Goal: Task Accomplishment & Management: Use online tool/utility

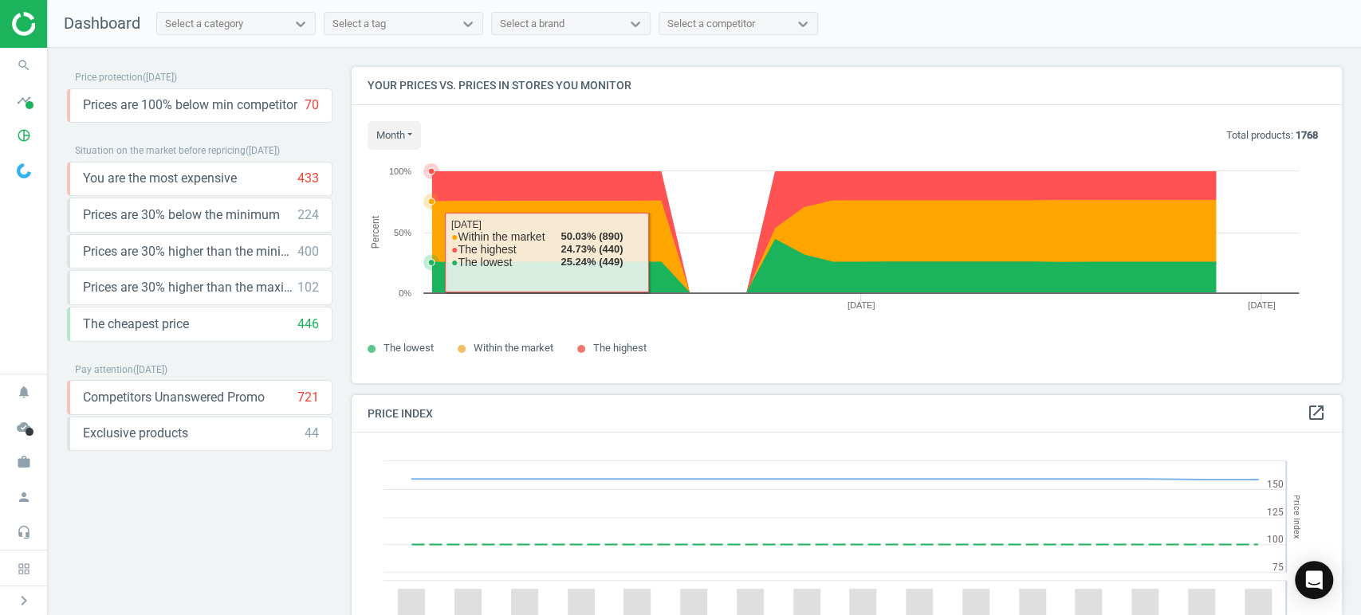
scroll to position [395, 1004]
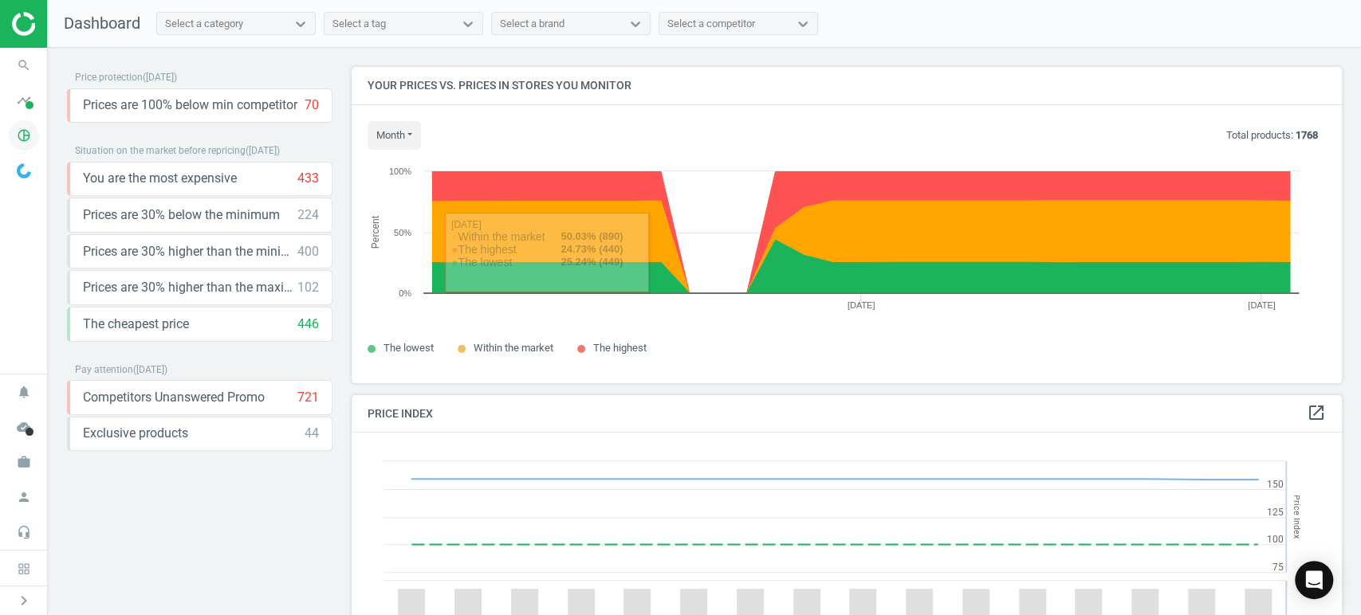
click at [19, 132] on icon "pie_chart_outlined" at bounding box center [24, 135] width 30 height 30
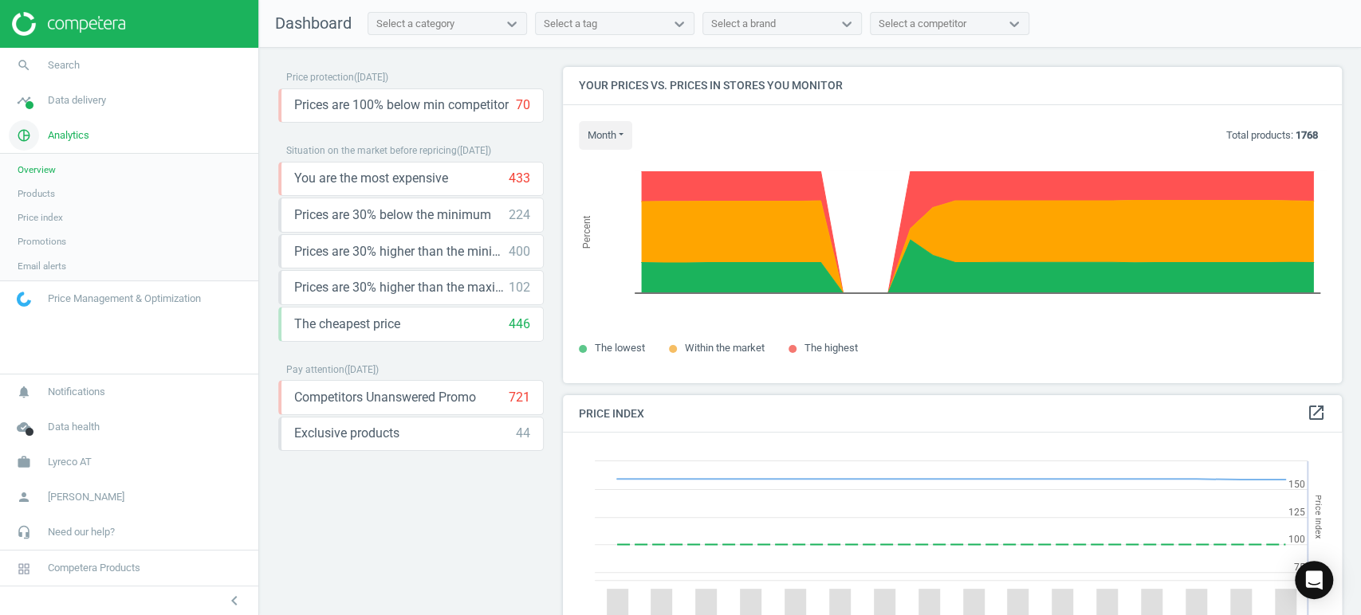
scroll to position [395, 792]
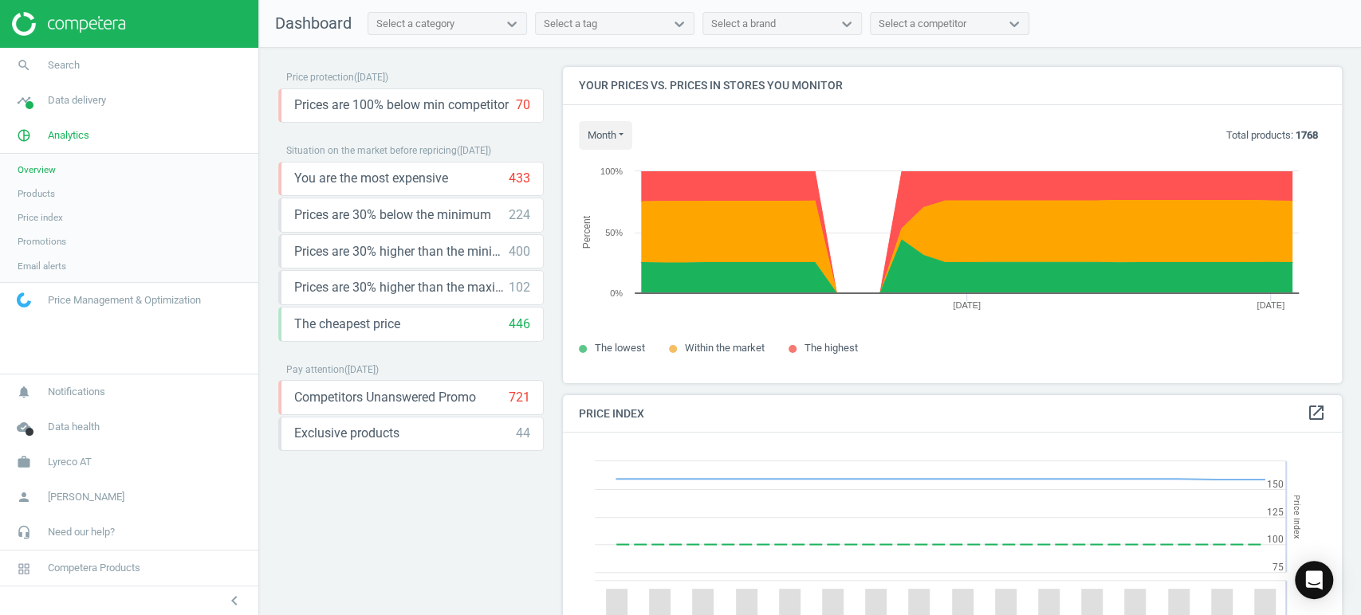
click at [45, 194] on span "Products" at bounding box center [36, 193] width 37 height 13
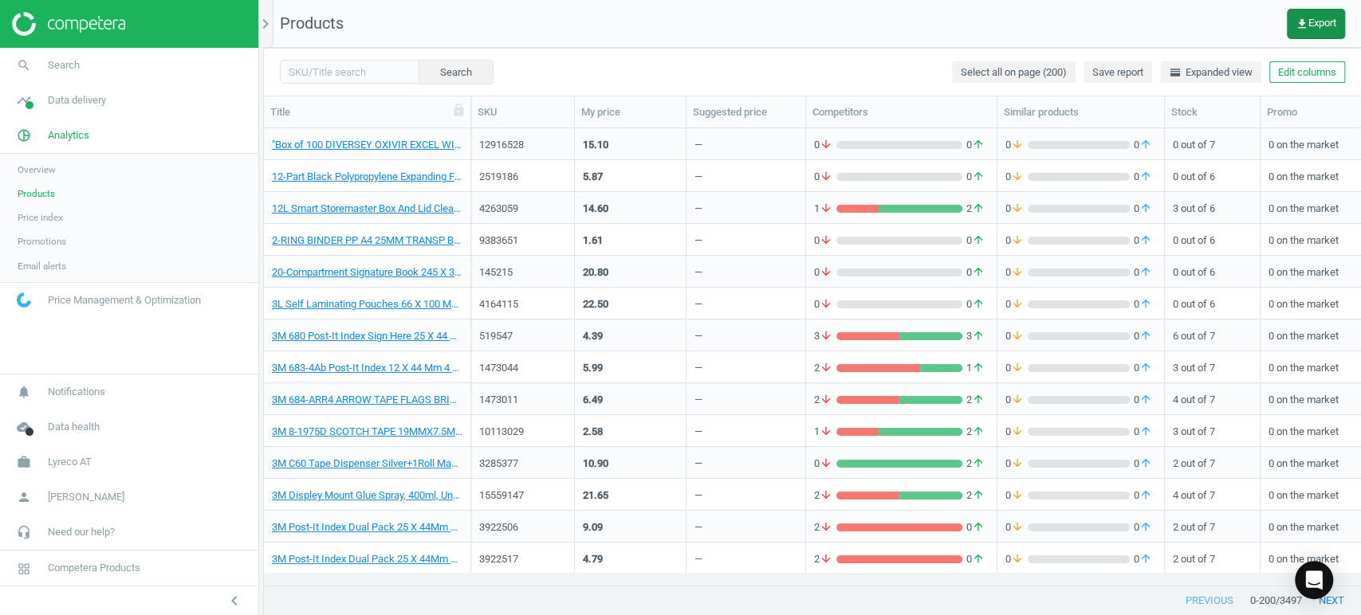
click at [1322, 30] on button "get_app Export" at bounding box center [1315, 24] width 58 height 30
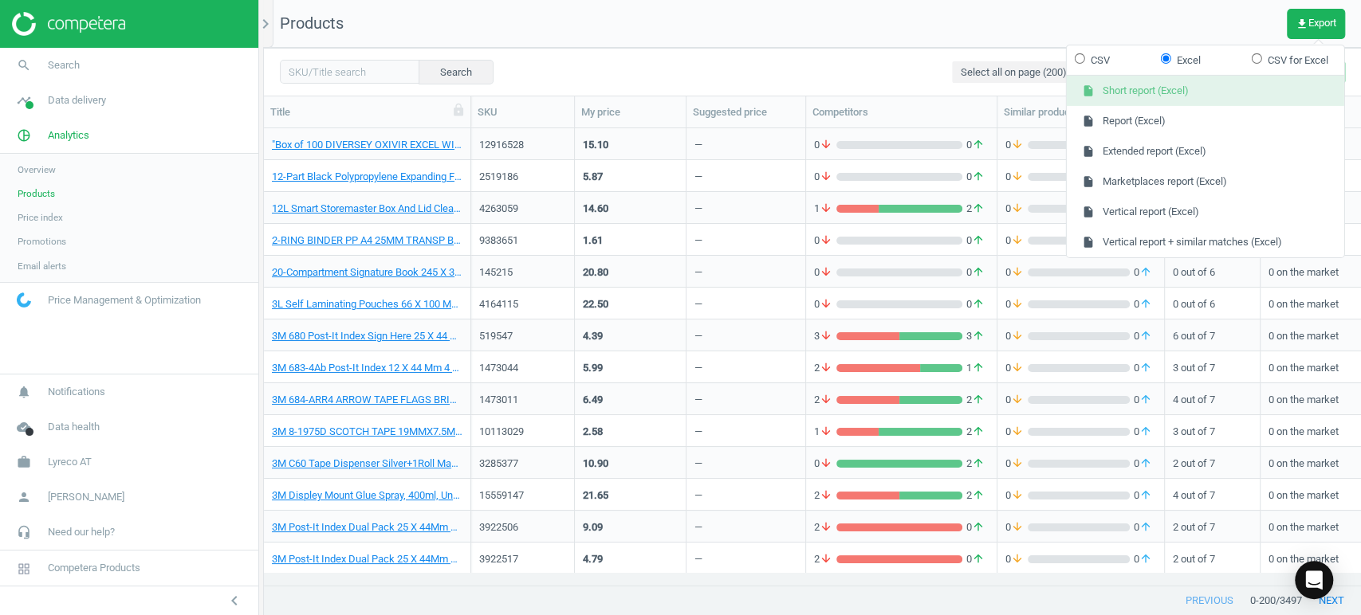
click at [1142, 84] on button "insert_drive_file Short report (Excel)" at bounding box center [1204, 91] width 277 height 30
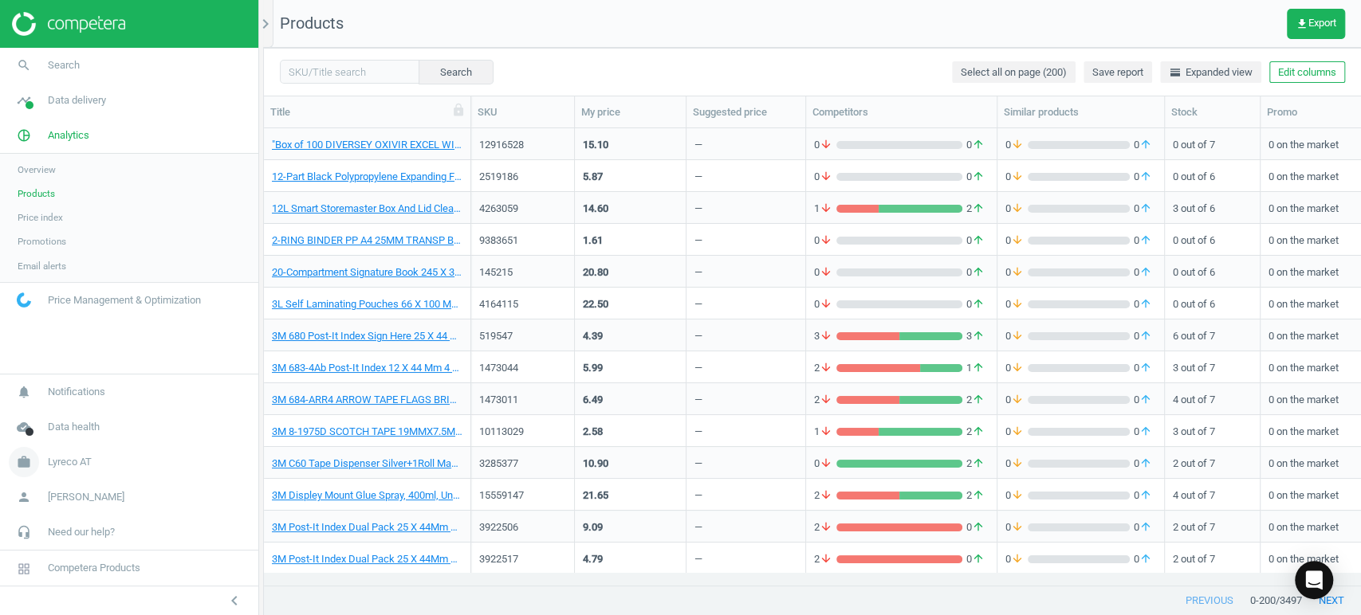
click at [53, 464] on span "Lyreco AT" at bounding box center [70, 462] width 44 height 14
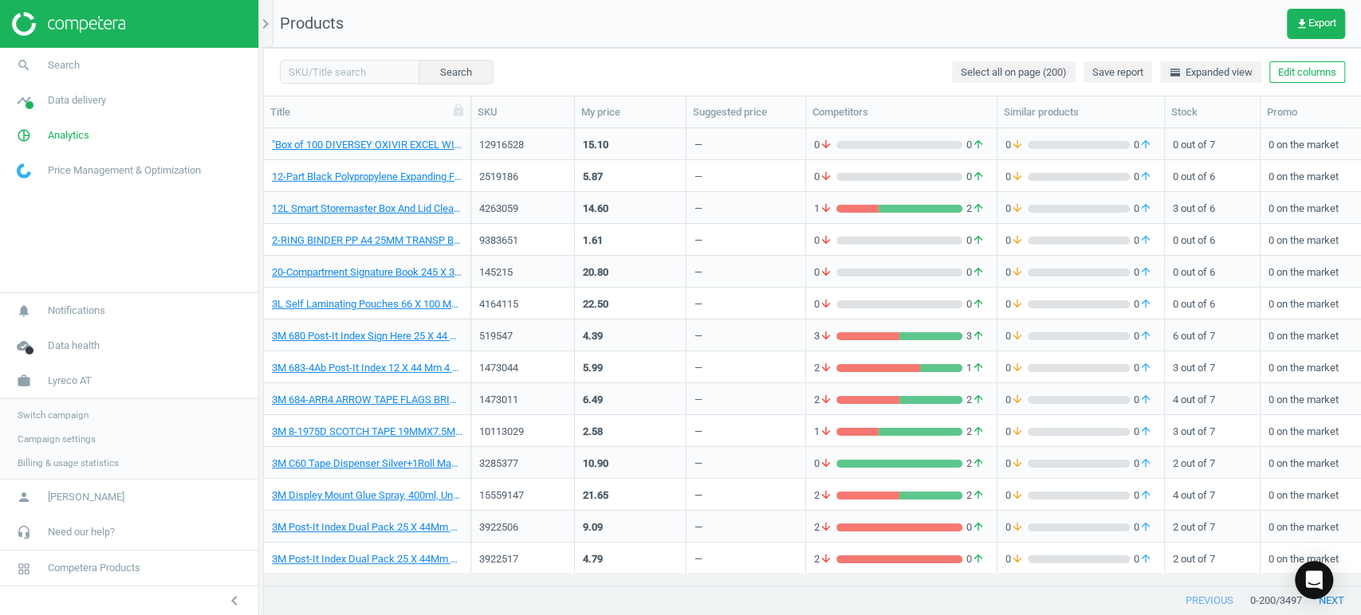
click at [63, 417] on span "Switch campaign" at bounding box center [53, 415] width 71 height 13
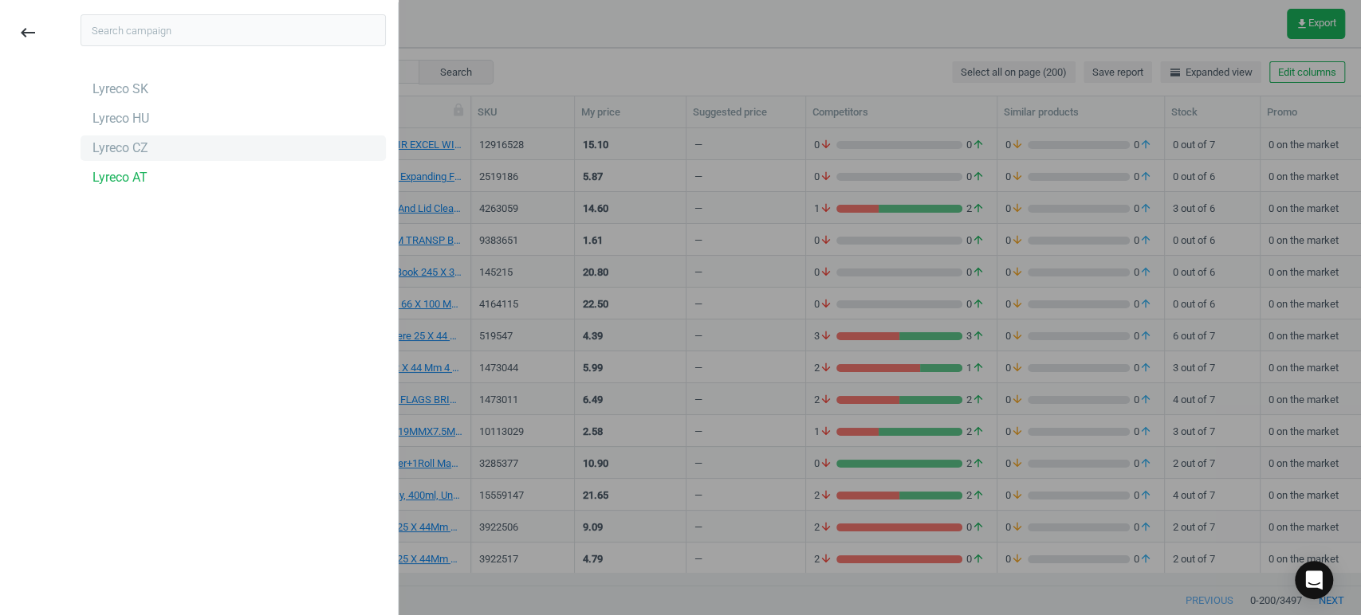
click at [145, 145] on div "Lyreco CZ" at bounding box center [233, 149] width 305 height 26
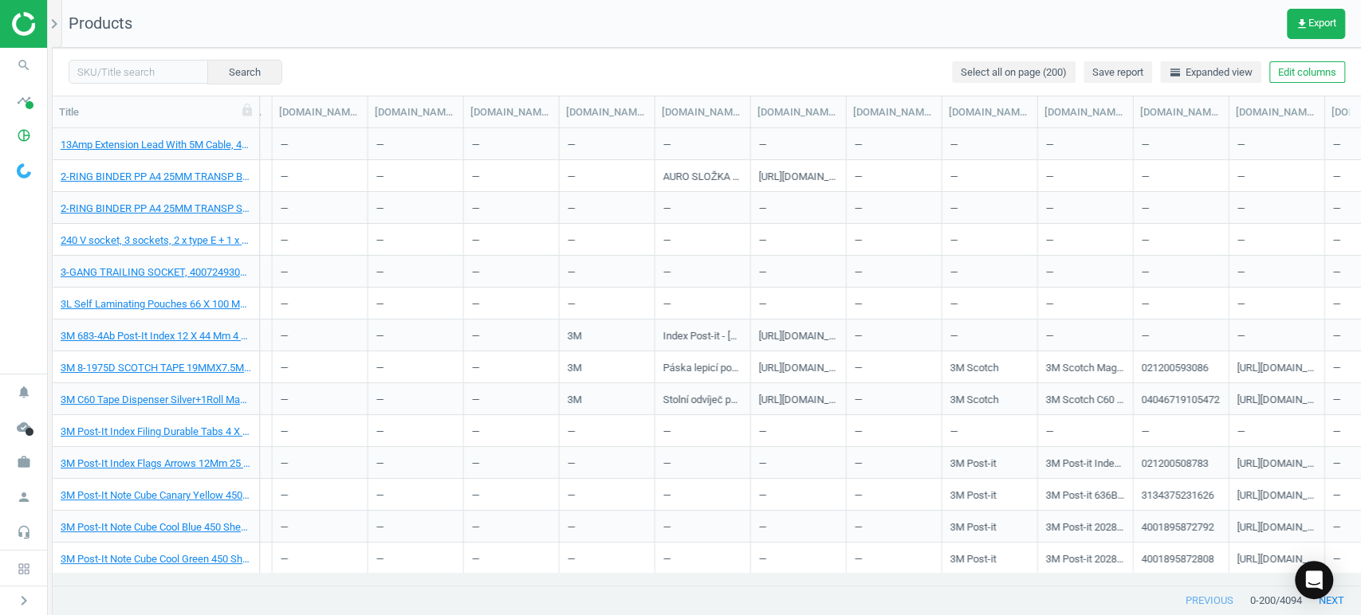
scroll to position [0, 2262]
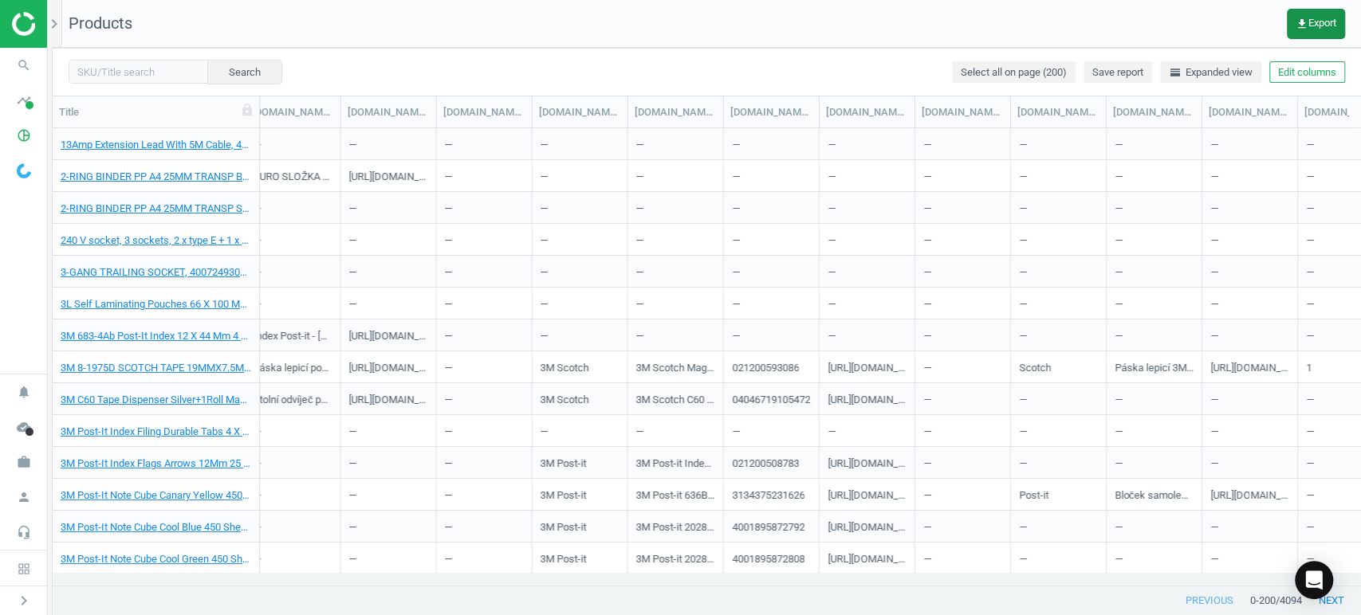
click at [1299, 21] on icon "get_app" at bounding box center [1301, 24] width 13 height 13
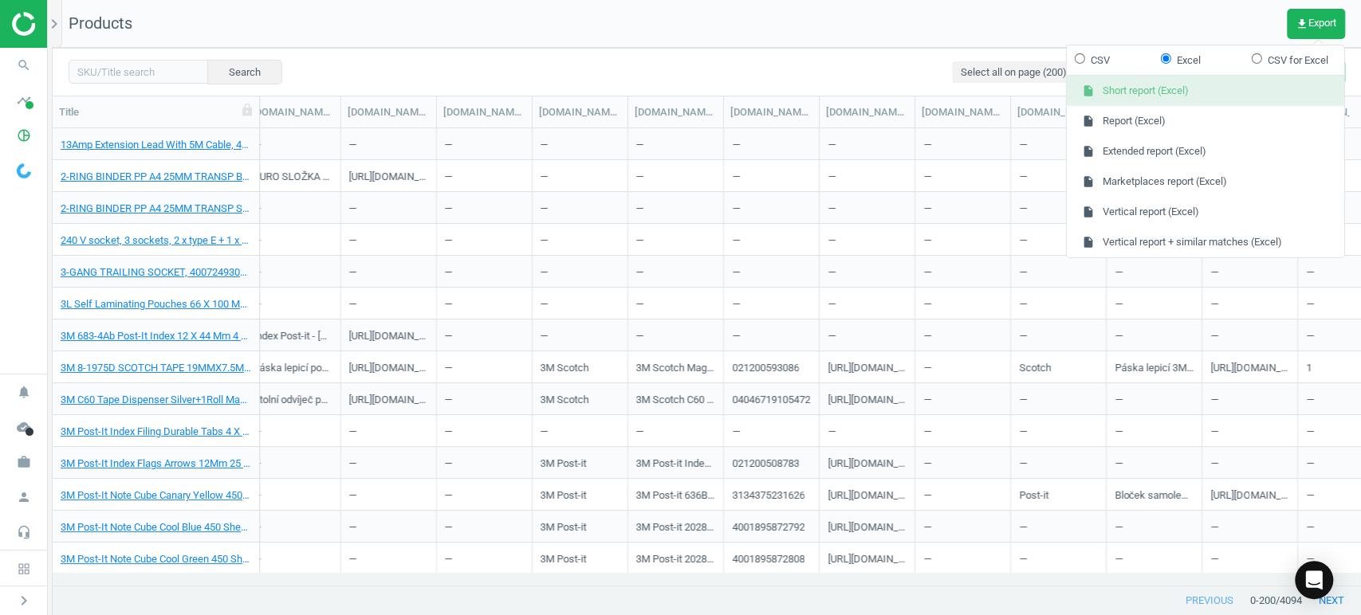
click at [1204, 88] on button "insert_drive_file Short report (Excel)" at bounding box center [1204, 91] width 277 height 30
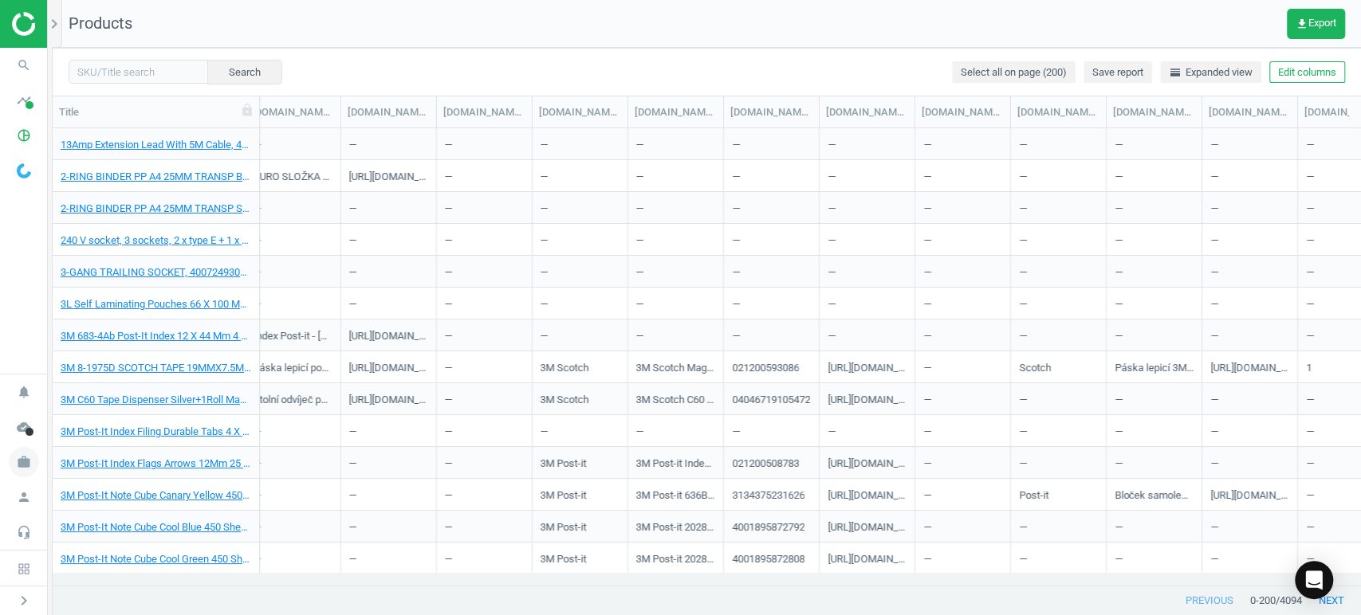
click at [26, 465] on icon "work" at bounding box center [24, 462] width 30 height 30
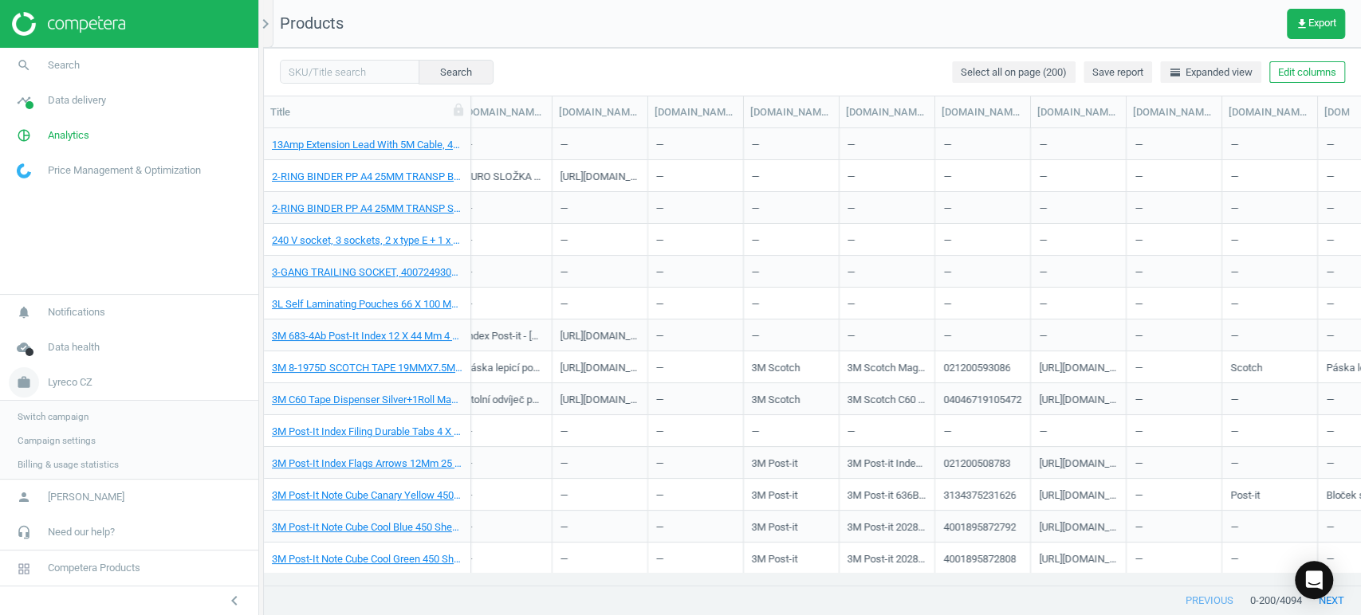
scroll to position [430, 1082]
click at [55, 413] on span "Switch campaign" at bounding box center [53, 415] width 71 height 13
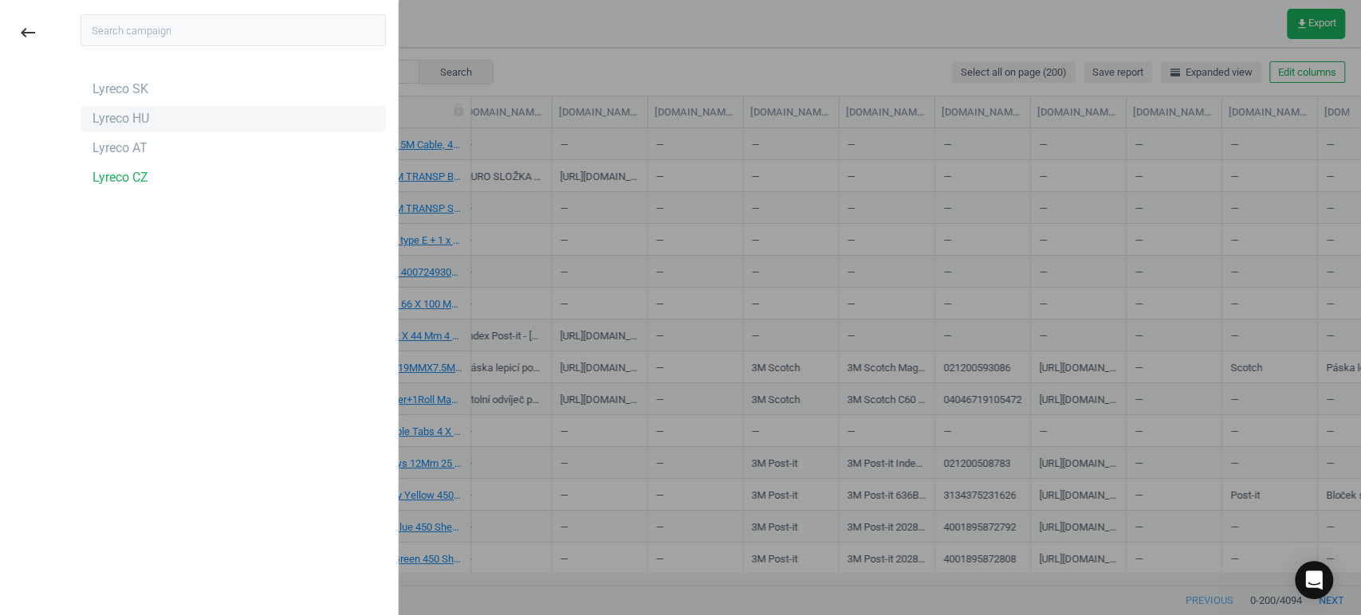
click at [130, 121] on div "Lyreco HU" at bounding box center [120, 119] width 57 height 18
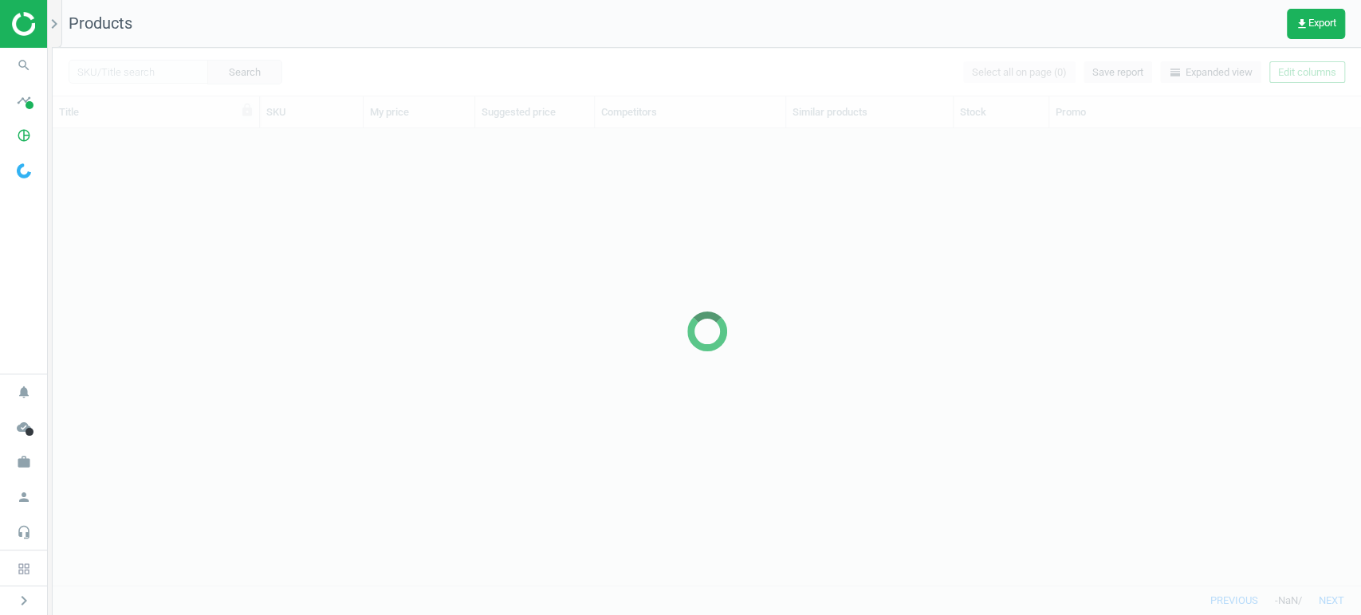
scroll to position [430, 1294]
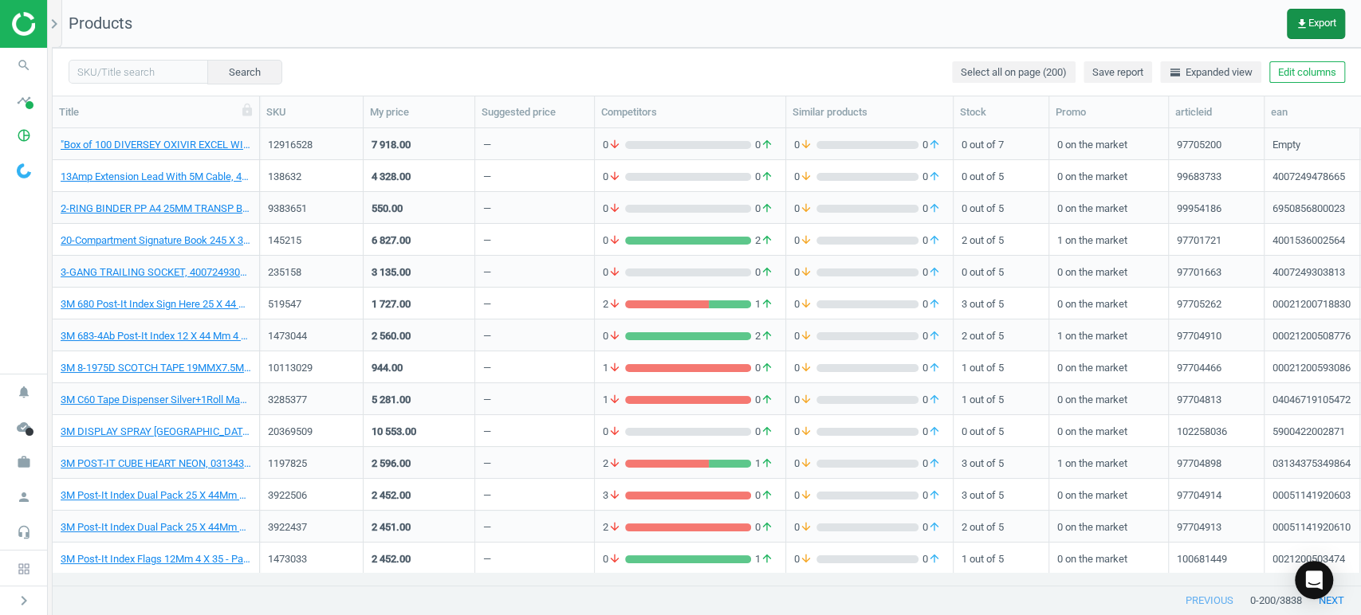
click at [1320, 22] on span "get_app Export" at bounding box center [1315, 24] width 41 height 13
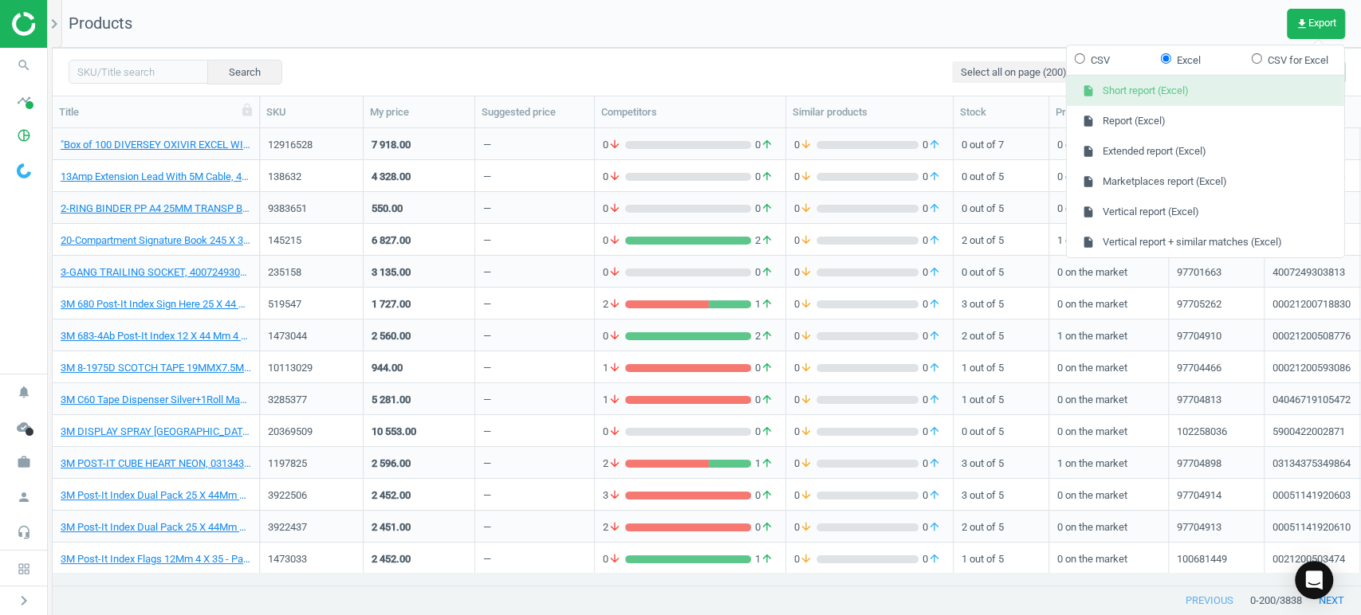
click at [1122, 94] on button "insert_drive_file Short report (Excel)" at bounding box center [1204, 91] width 277 height 30
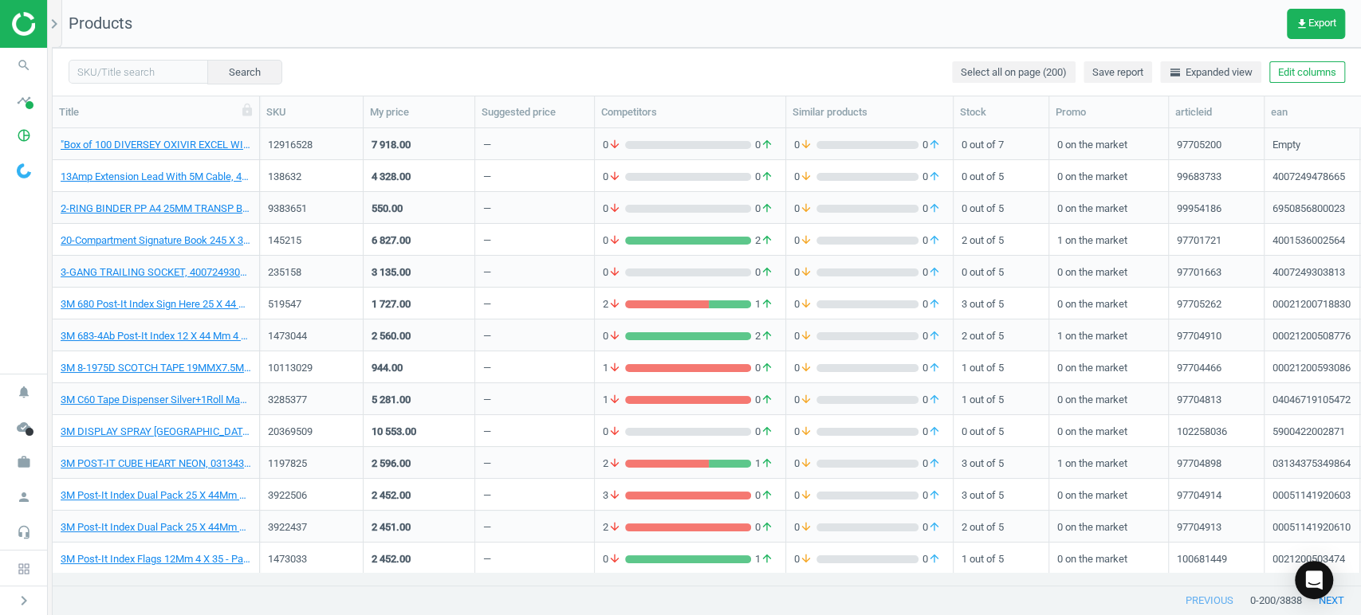
click at [28, 22] on img at bounding box center [68, 24] width 113 height 24
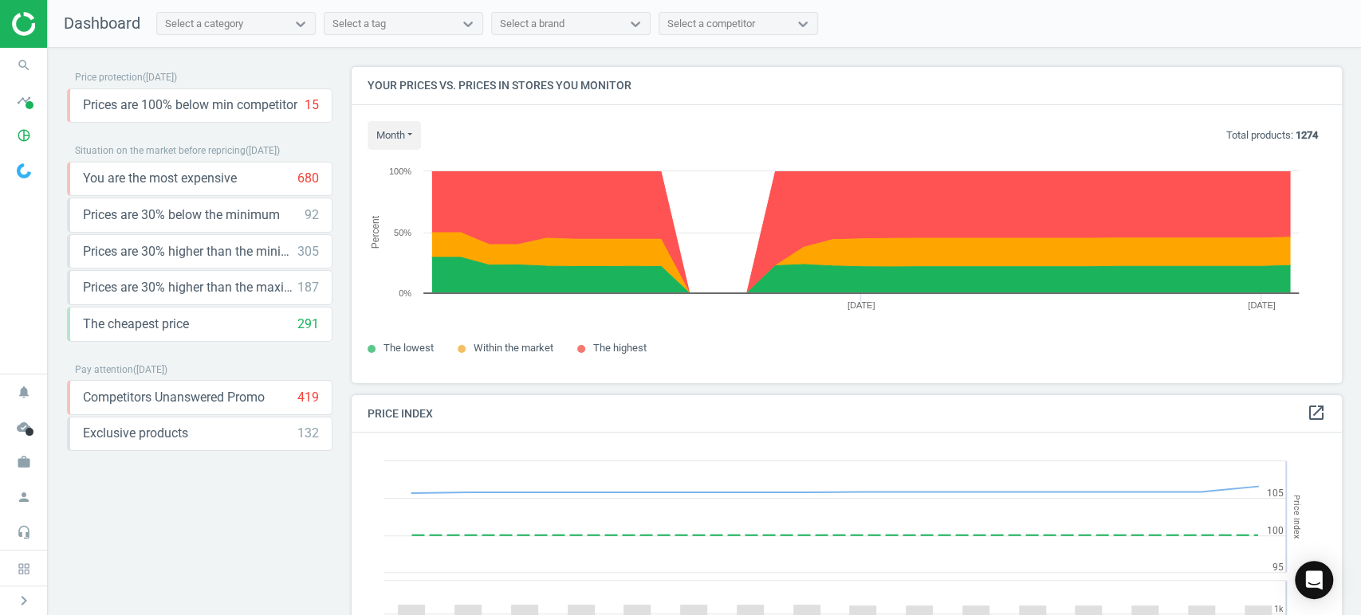
scroll to position [344, 1004]
click at [26, 460] on icon "work" at bounding box center [24, 462] width 30 height 30
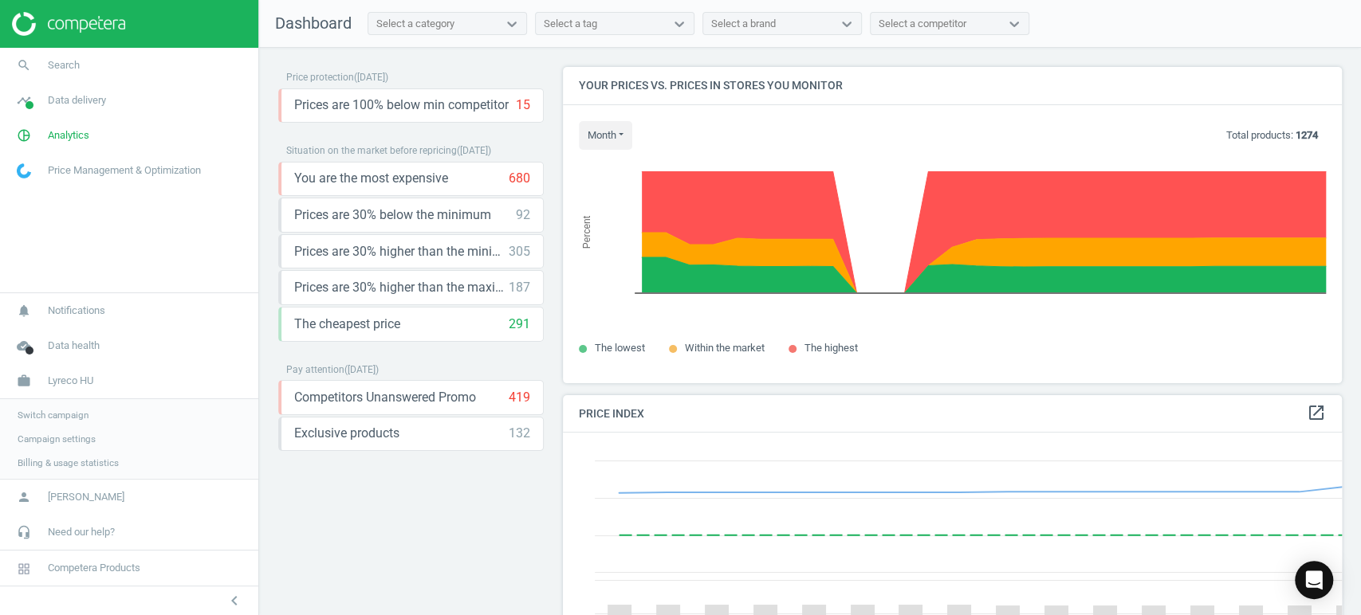
scroll to position [7, 8]
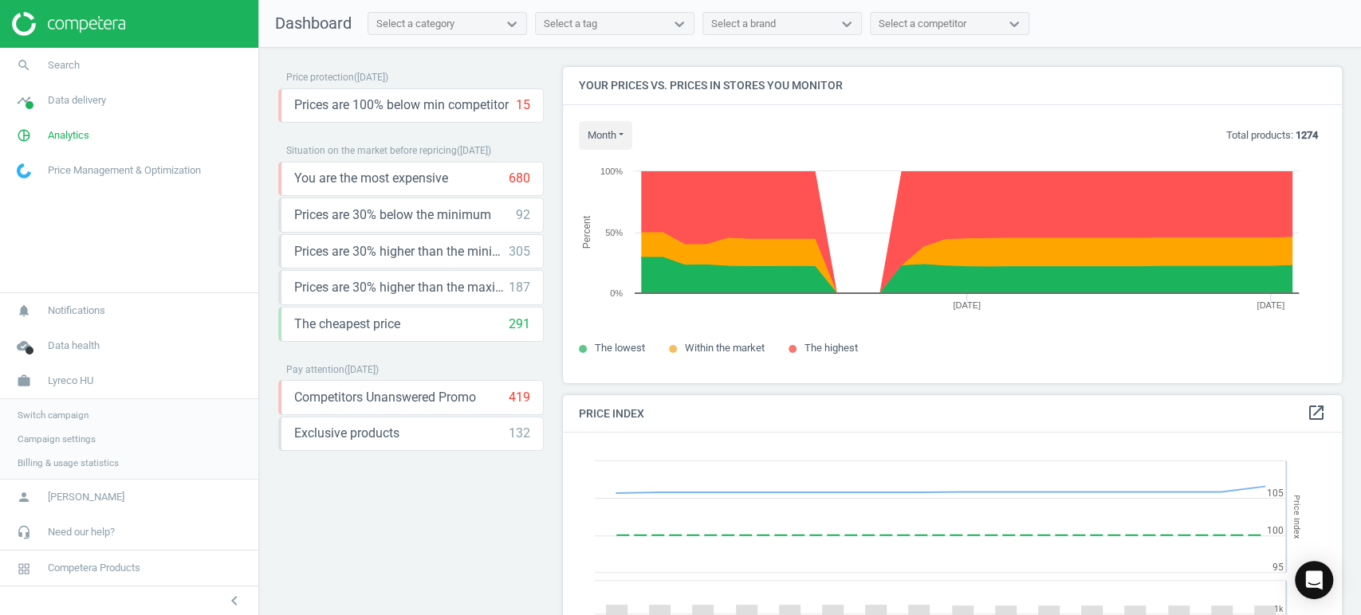
click at [54, 418] on span "Switch campaign" at bounding box center [53, 415] width 71 height 13
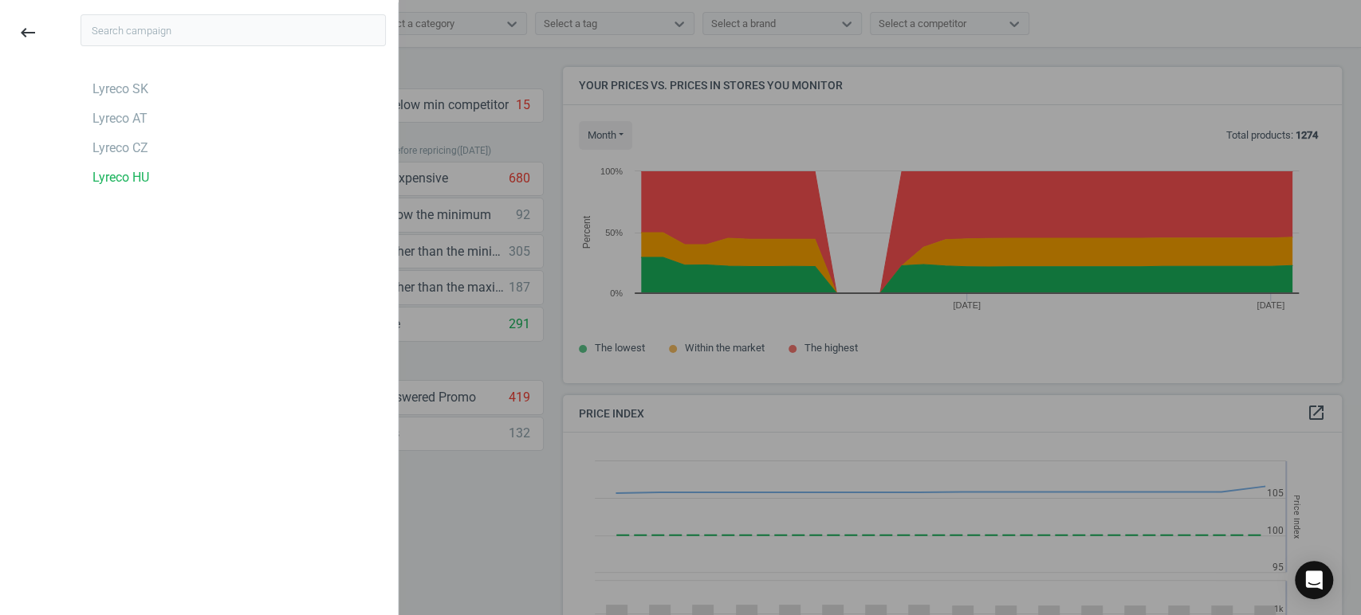
click at [33, 33] on icon "keyboard_backspace" at bounding box center [27, 32] width 19 height 19
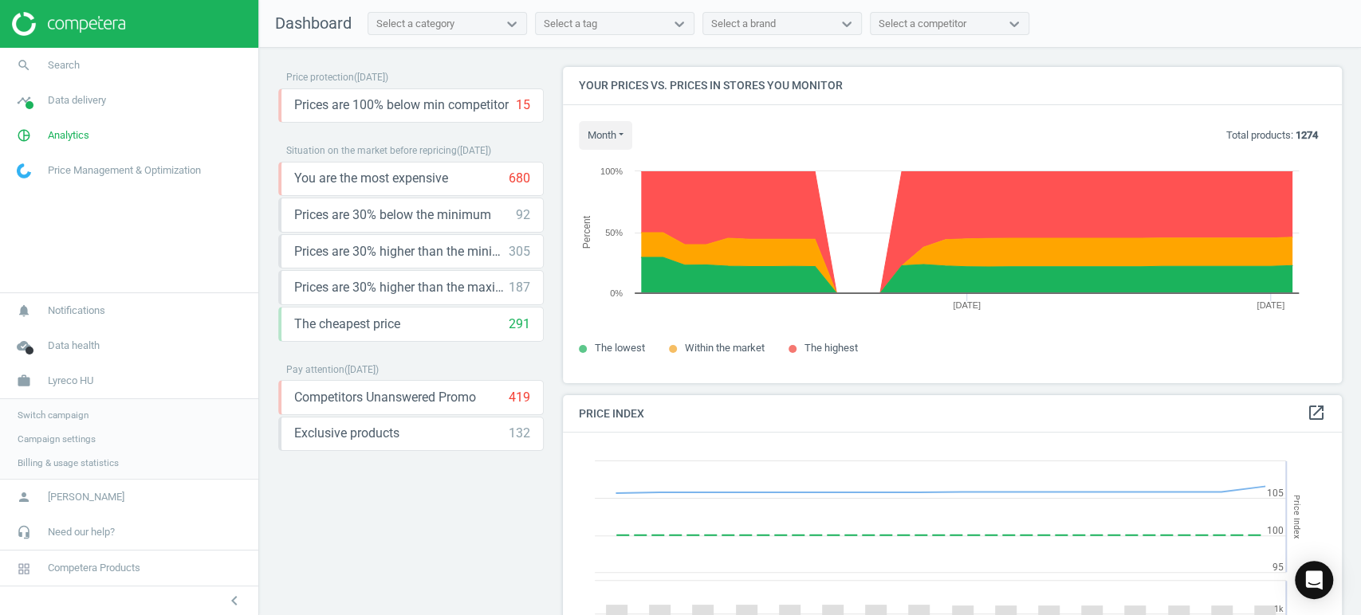
click at [45, 420] on span "Switch campaign" at bounding box center [53, 415] width 71 height 13
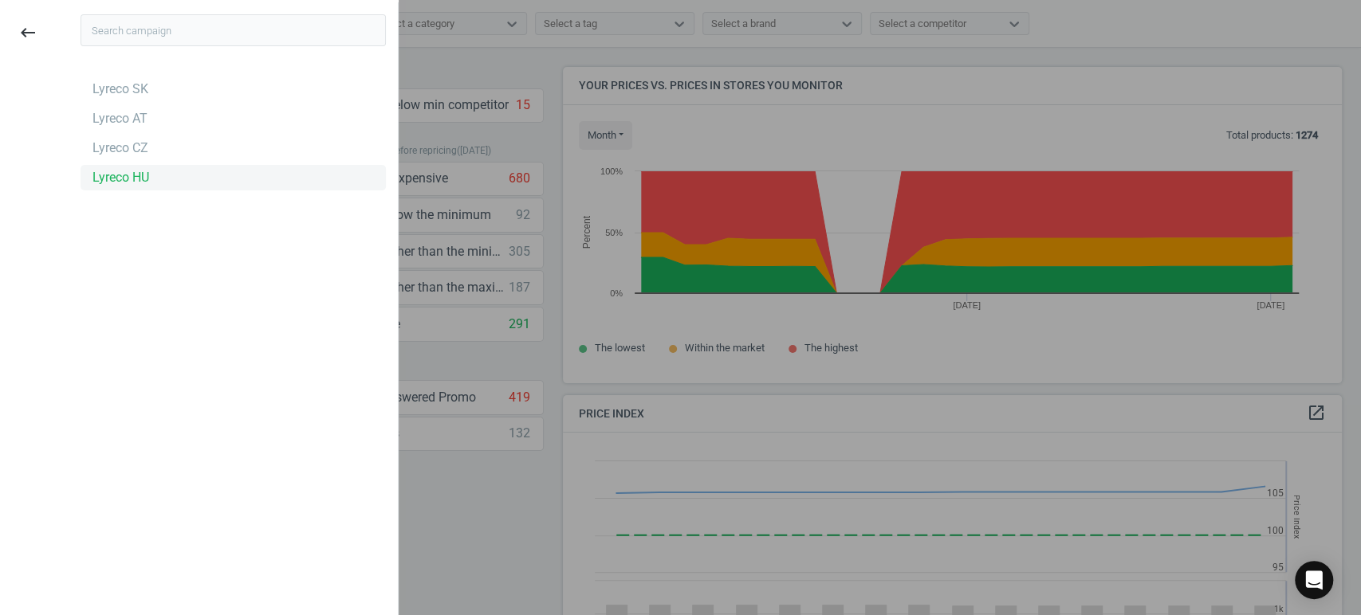
click at [140, 176] on div "Lyreco HU" at bounding box center [120, 178] width 57 height 18
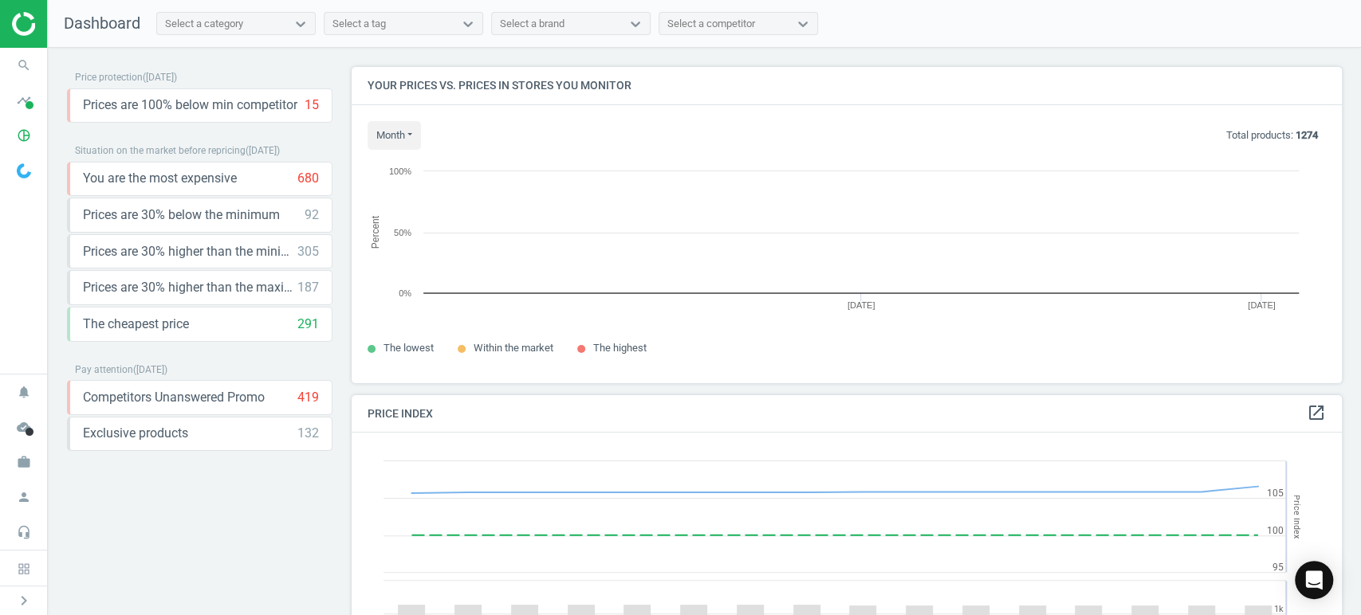
scroll to position [395, 1004]
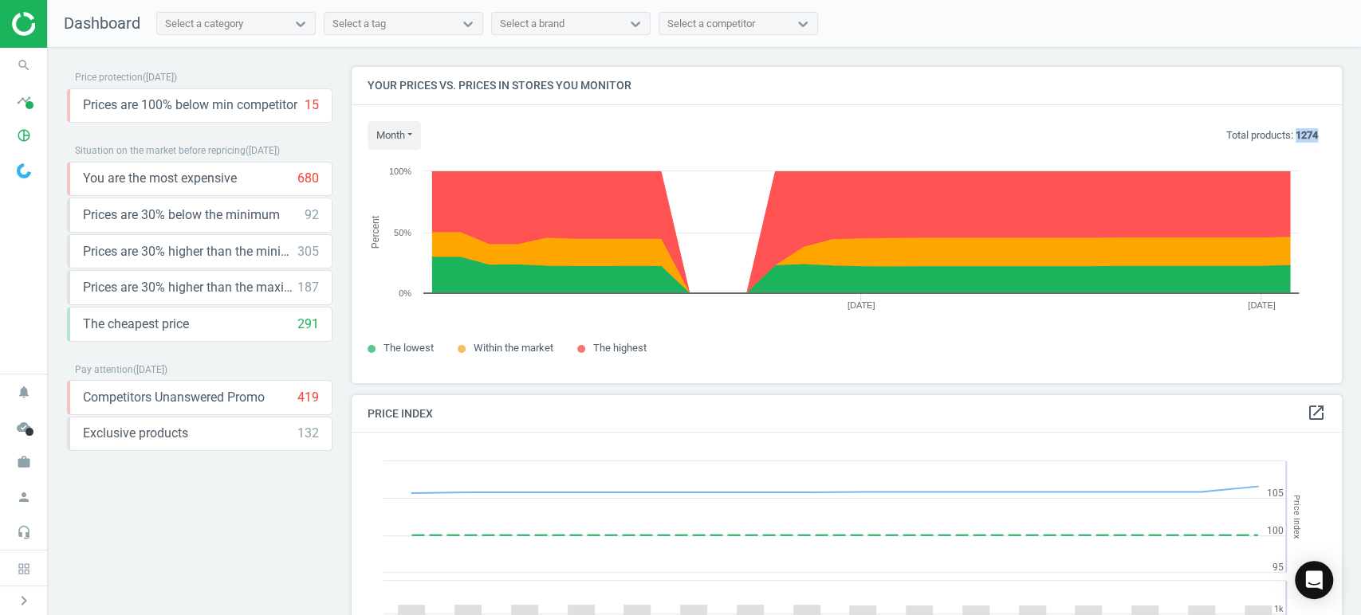
drag, startPoint x: 1281, startPoint y: 129, endPoint x: 1308, endPoint y: 130, distance: 27.1
click at [1308, 130] on div "month [DATE] Last 30 days Total products: 1274" at bounding box center [846, 135] width 958 height 29
click at [1294, 152] on icon "Created with Highcharts 6.2.0 Percent [DATE] [DATE] 0% 50% 100%" at bounding box center [839, 237] width 945 height 175
click at [1314, 142] on div "month [DATE] Last 30 days Total products: 1274 Created with Highcharts 6.2.0 Pe…" at bounding box center [847, 244] width 990 height 278
click at [1295, 131] on b "1274" at bounding box center [1306, 135] width 22 height 12
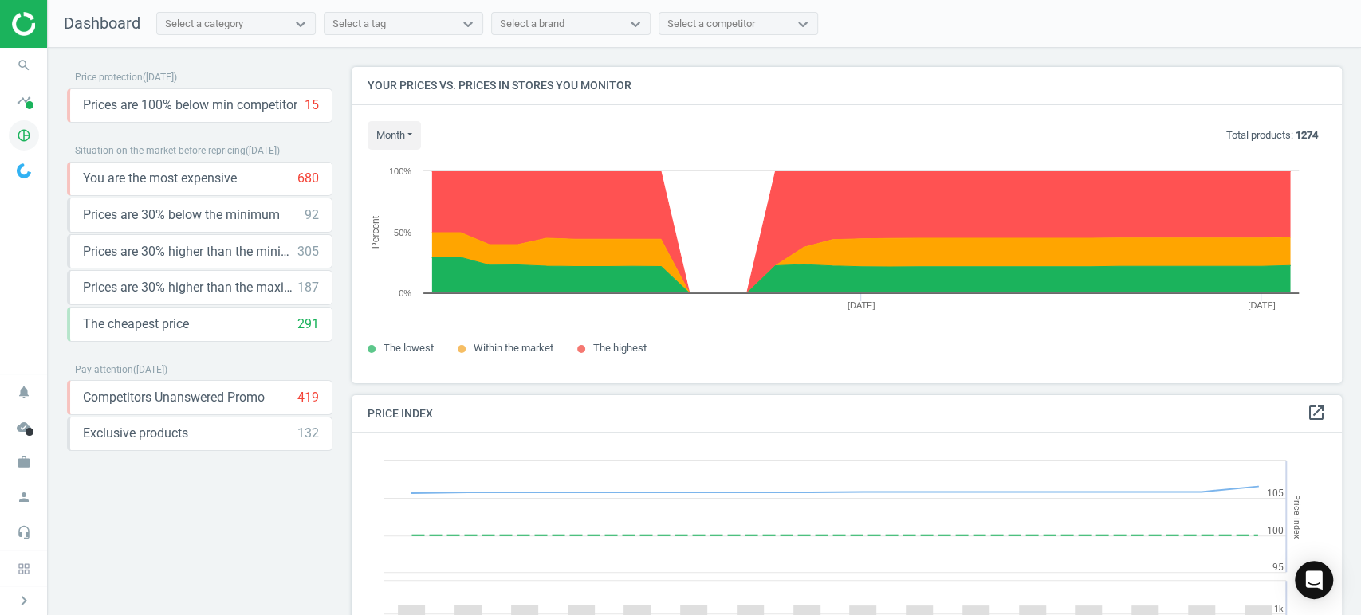
click at [25, 136] on icon "pie_chart_outlined" at bounding box center [24, 135] width 30 height 30
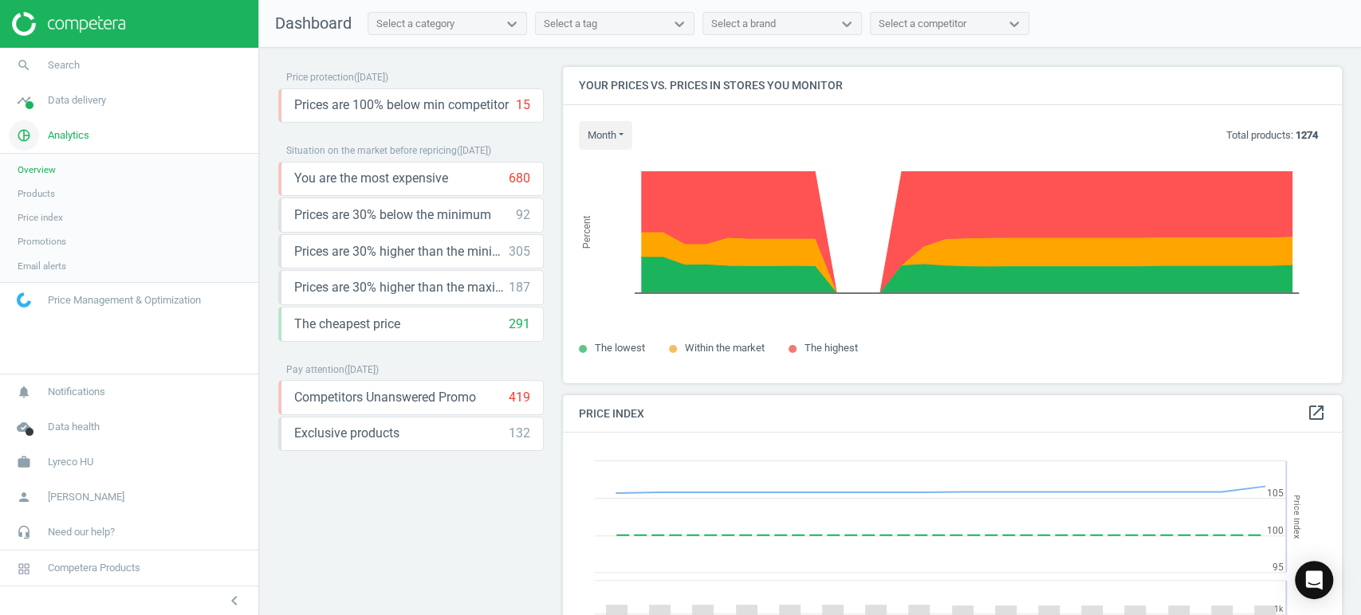
scroll to position [7, 8]
click at [41, 192] on span "Products" at bounding box center [36, 193] width 37 height 13
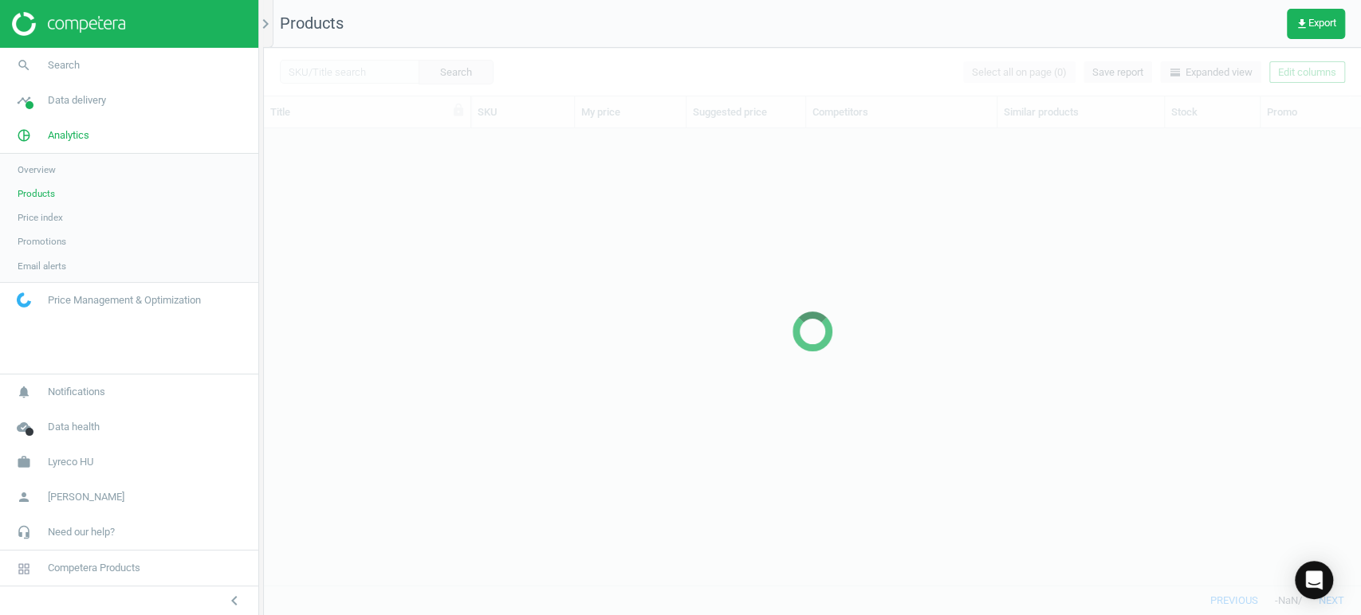
scroll to position [430, 1082]
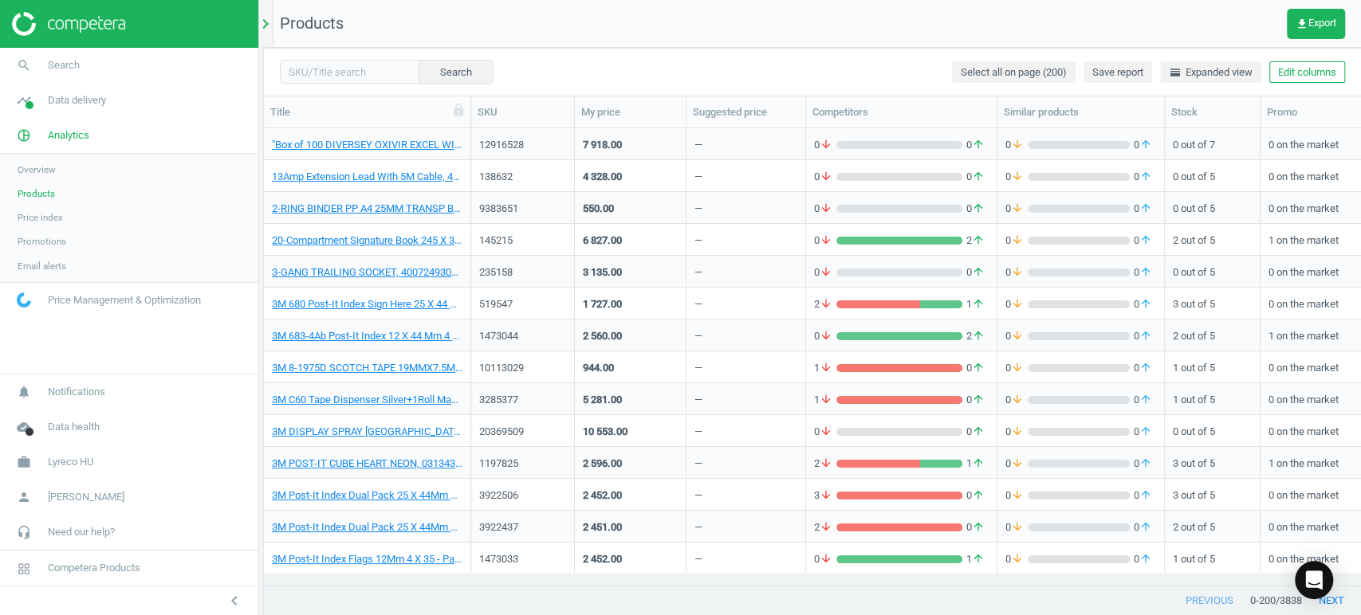
click at [265, 30] on icon "chevron_right" at bounding box center [265, 23] width 19 height 19
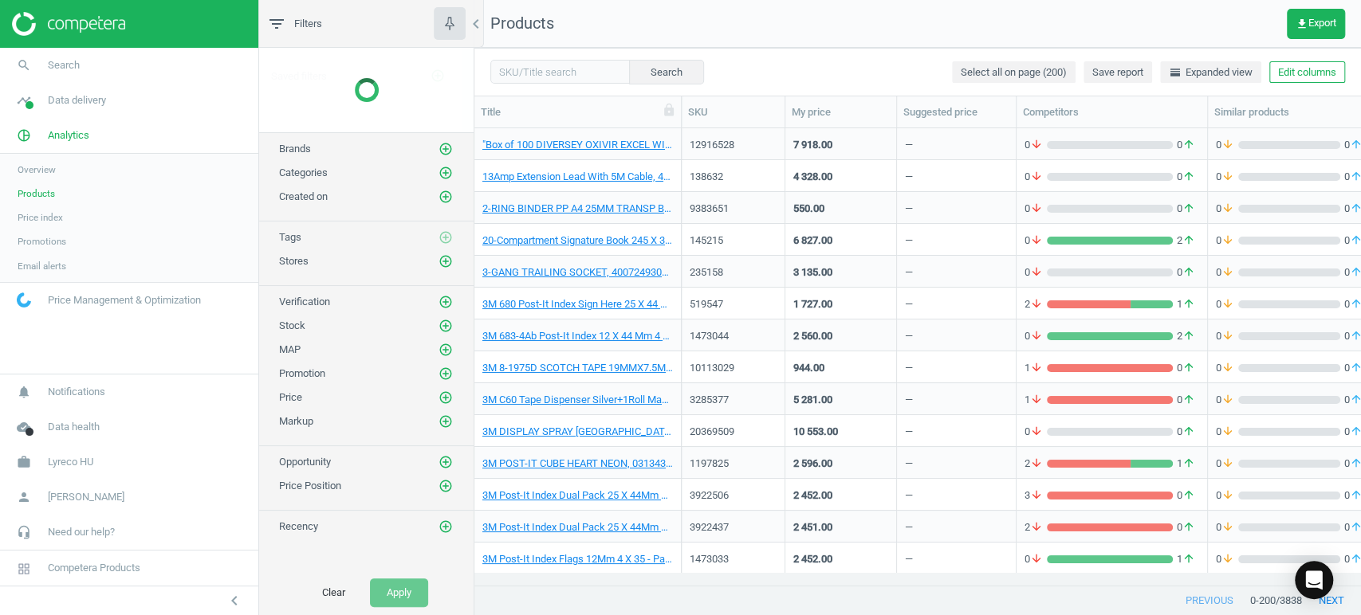
scroll to position [430, 872]
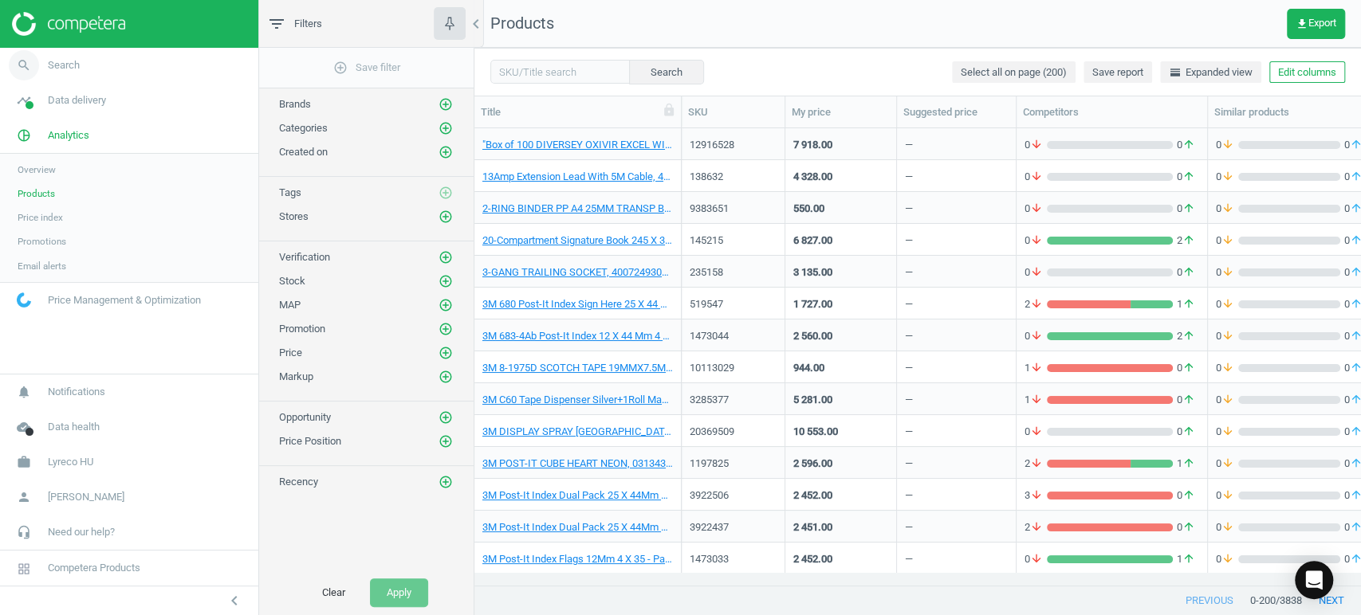
click at [57, 69] on span "Search" at bounding box center [64, 65] width 32 height 14
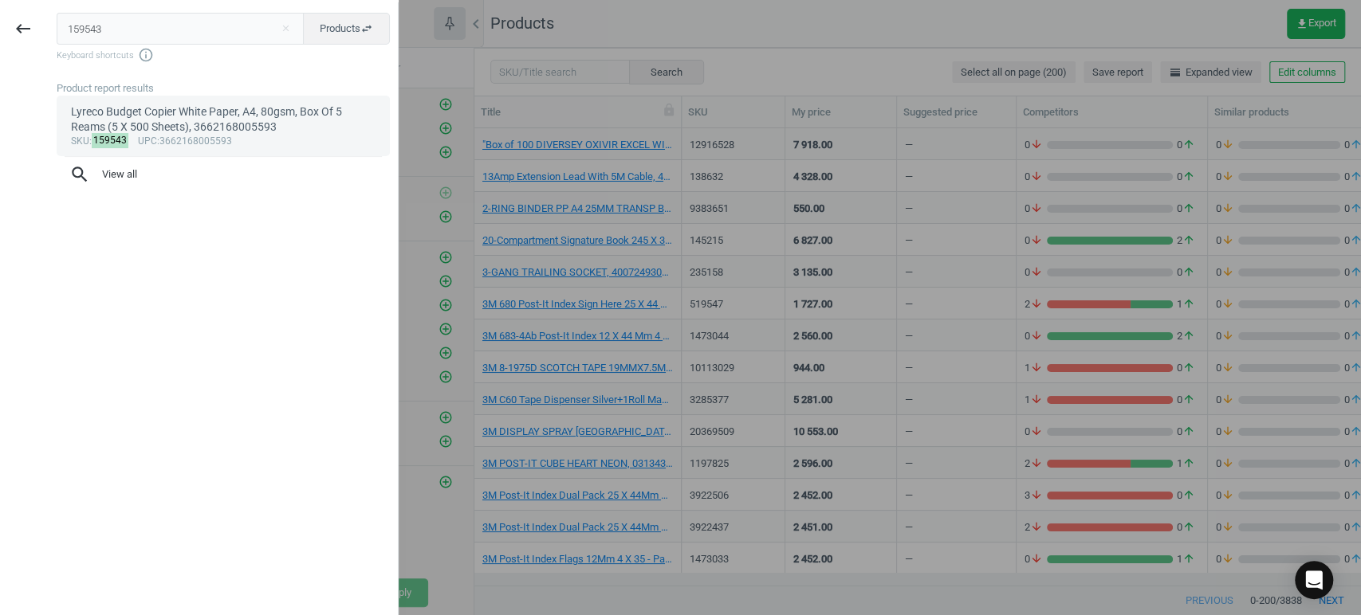
type input "159543"
click at [172, 127] on div "Lyreco Budget Copier White Paper, A4, 80gsm, Box Of 5 Reams (5 X 500 Sheets), 3…" at bounding box center [223, 119] width 305 height 31
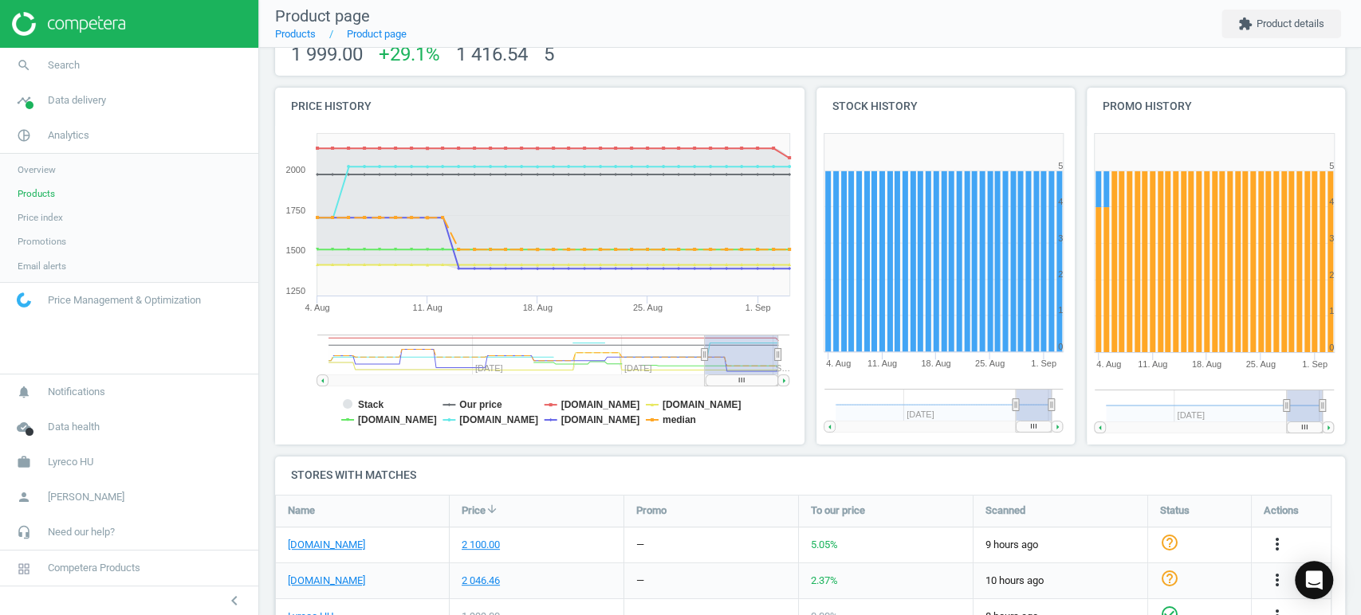
scroll to position [126, 0]
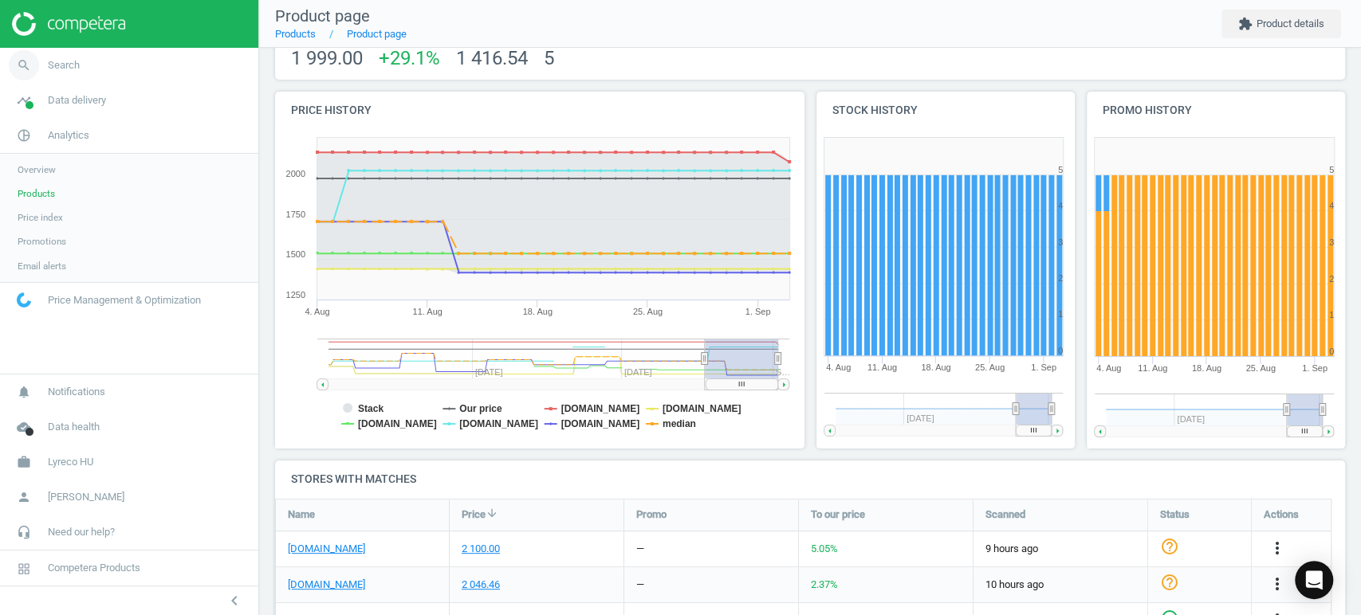
click at [88, 64] on link "search Search" at bounding box center [129, 65] width 258 height 35
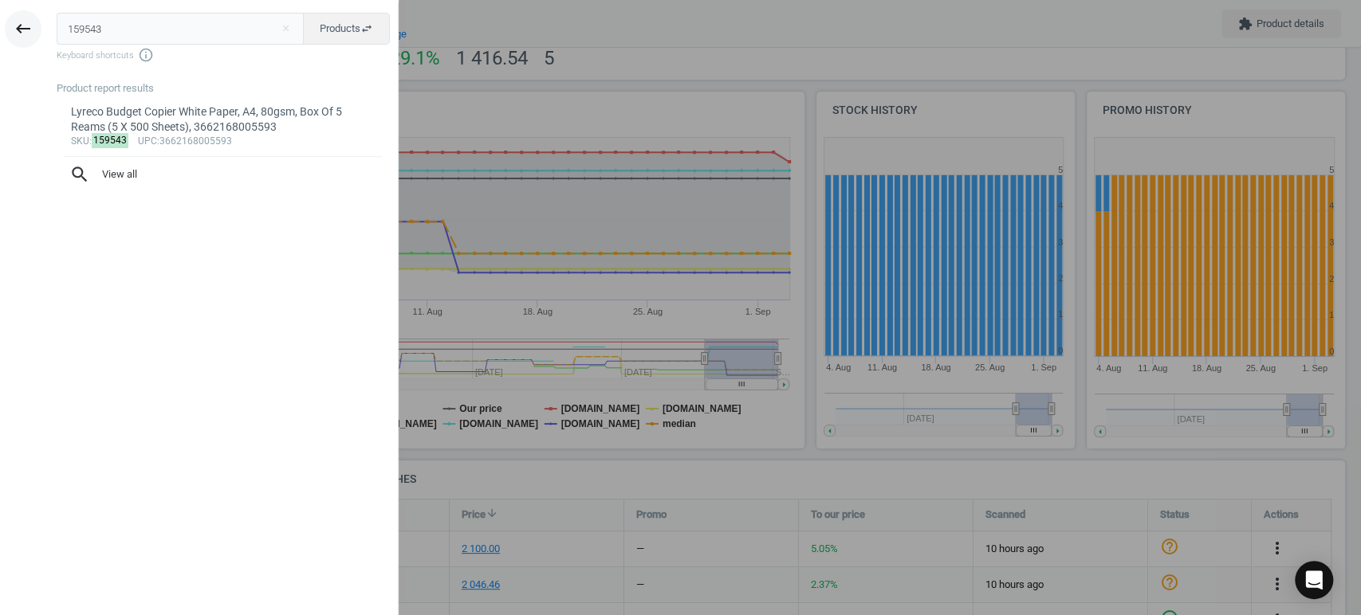
drag, startPoint x: 156, startPoint y: 36, endPoint x: 40, endPoint y: 29, distance: 116.5
click at [40, 29] on div "keyboard_backspace 159543 close Products swap_horiz Keyboard shortcuts info_out…" at bounding box center [199, 309] width 399 height 615
drag, startPoint x: 139, startPoint y: 21, endPoint x: 49, endPoint y: 15, distance: 90.2
click at [49, 15] on div "budget paper close Products swap_horiz Keyboard shortcuts info_outline Product …" at bounding box center [222, 309] width 352 height 615
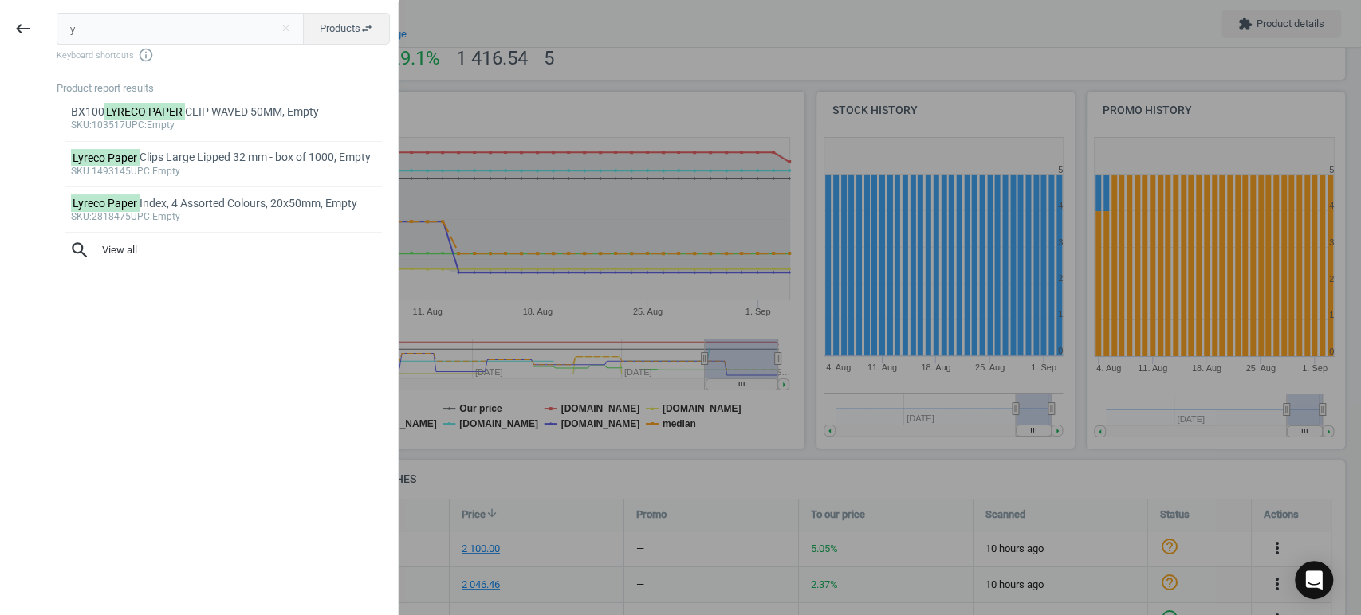
type input "l"
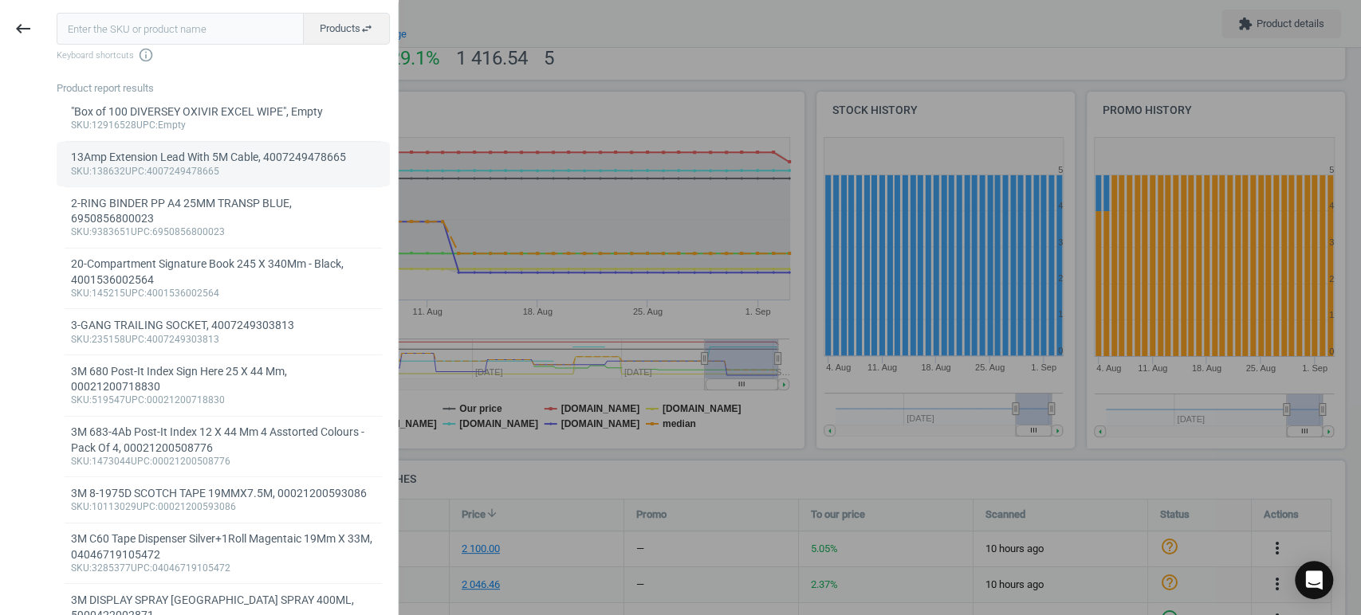
click at [230, 162] on div "13Amp Extension Lead With 5M Cable, 4007249478665" at bounding box center [223, 157] width 305 height 15
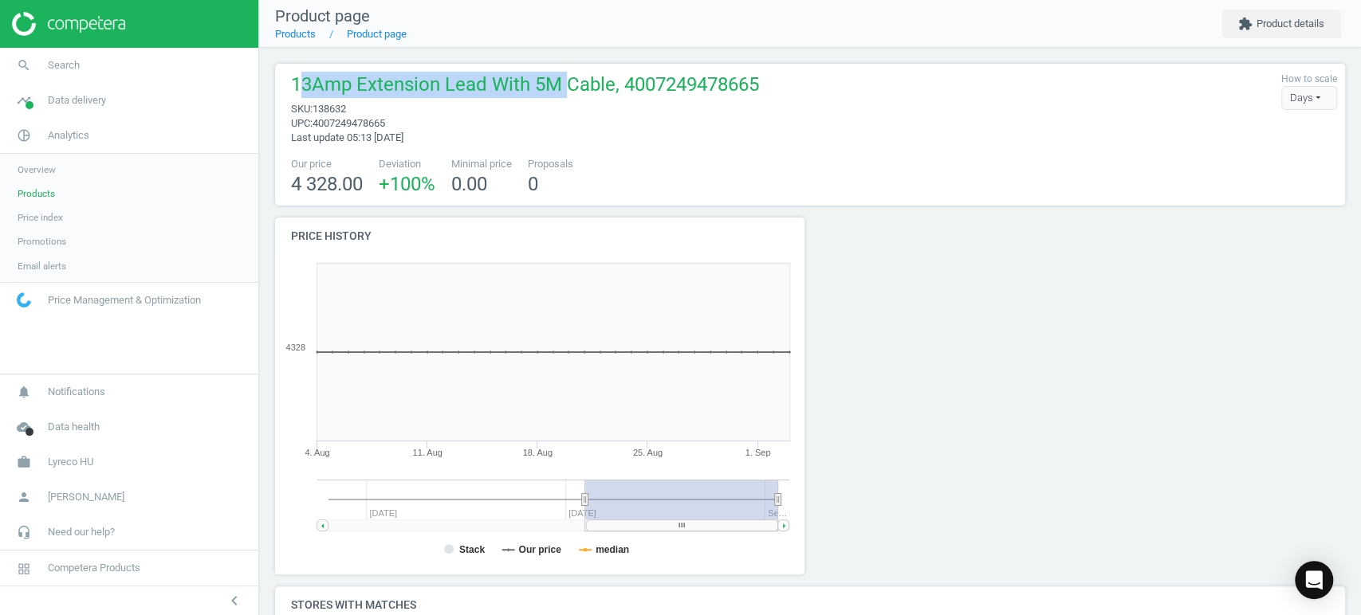
drag, startPoint x: 301, startPoint y: 81, endPoint x: 564, endPoint y: 92, distance: 262.5
click at [564, 92] on span "13Amp Extension Lead With 5M Cable, 4007249478665" at bounding box center [525, 87] width 468 height 30
drag, startPoint x: 661, startPoint y: 133, endPoint x: 630, endPoint y: 125, distance: 32.1
click at [661, 133] on div "13Amp Extension Lead With 5M Cable, 4007249478665 sku : 138632 upc : 4007249478…" at bounding box center [521, 108] width 476 height 73
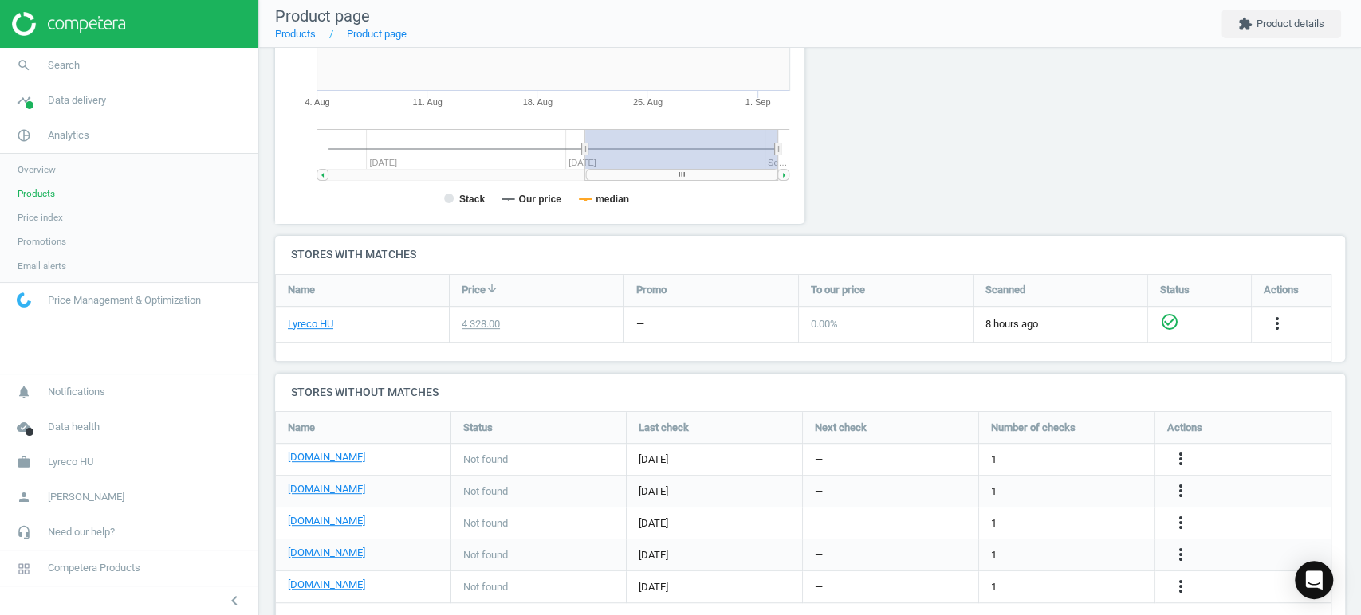
scroll to position [384, 0]
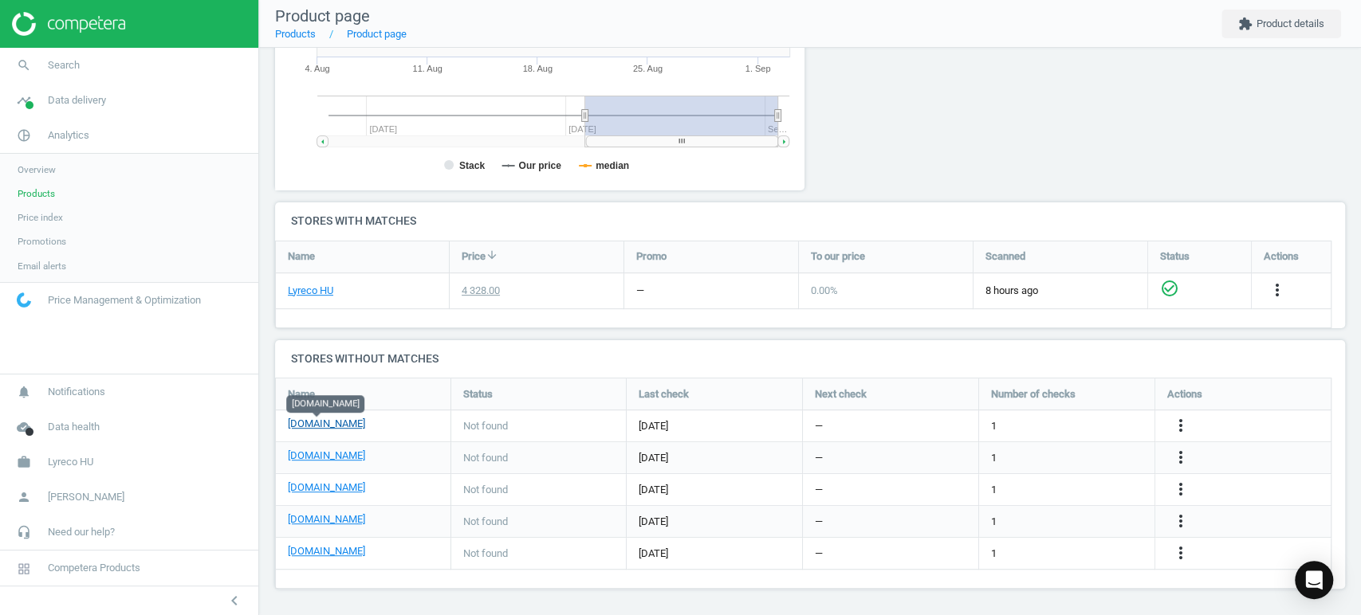
click at [325, 426] on link "[DOMAIN_NAME]" at bounding box center [326, 424] width 77 height 14
click at [69, 67] on span "Search" at bounding box center [64, 65] width 32 height 14
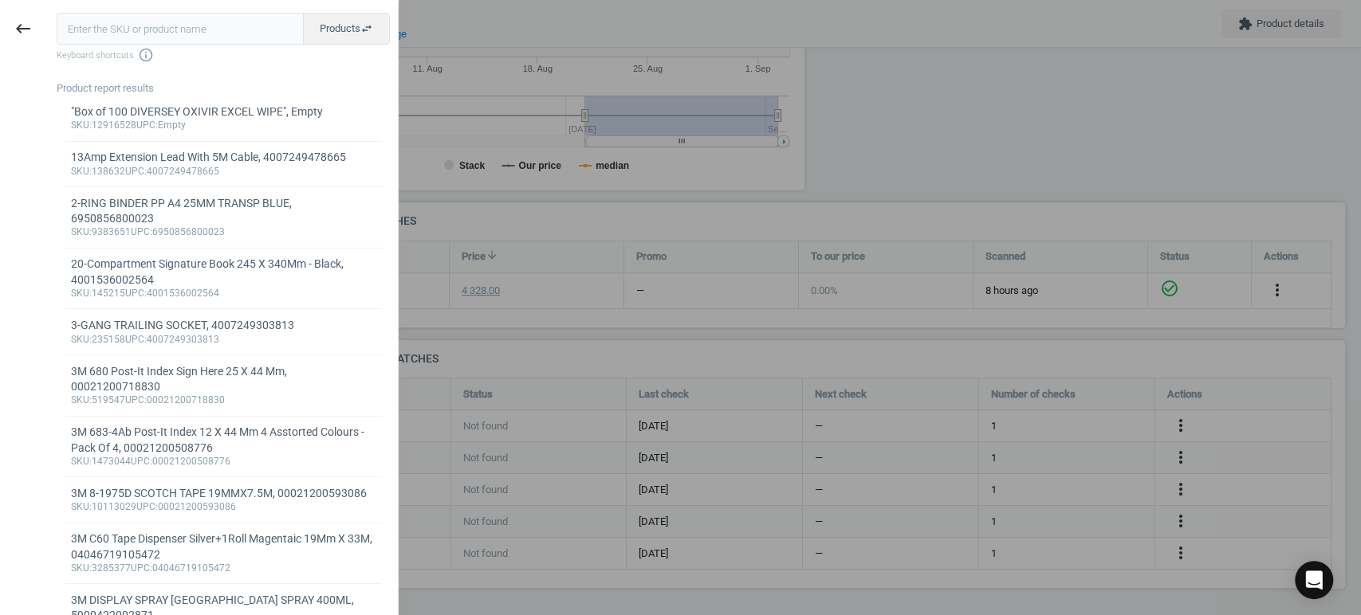
click at [104, 29] on input "text" at bounding box center [180, 29] width 247 height 32
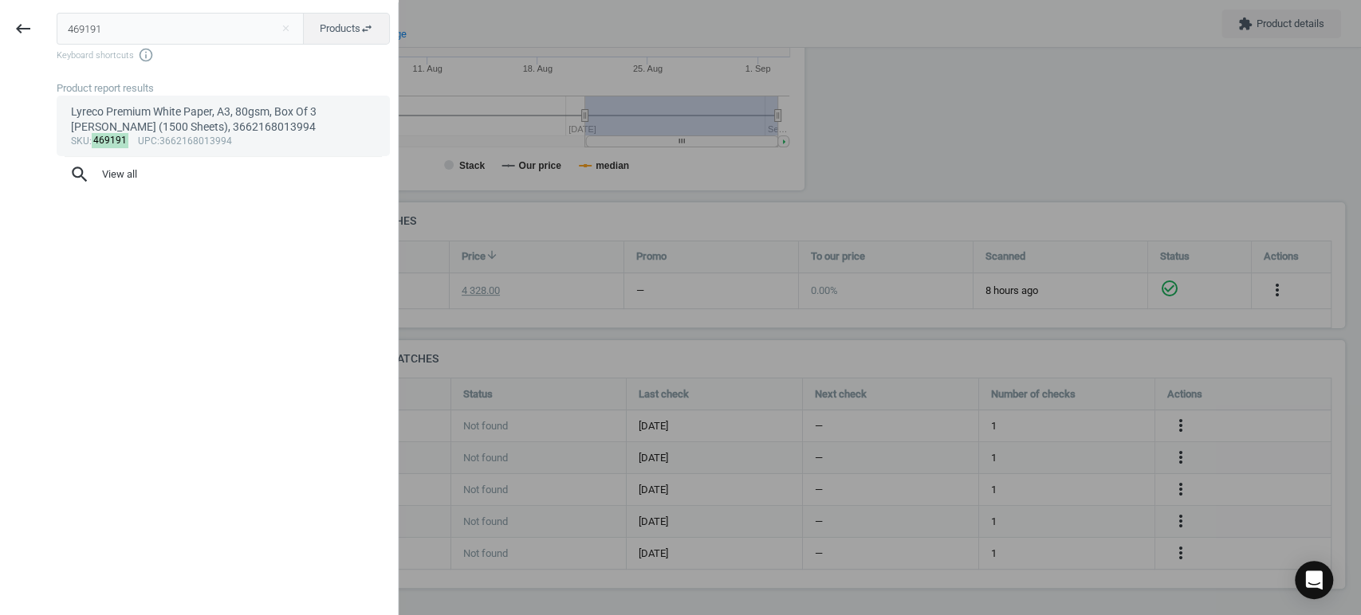
type input "469191"
click at [249, 124] on div "Lyreco Premium White Paper, A3, 80gsm, Box Of 3 [PERSON_NAME] (1500 Sheets), 36…" at bounding box center [223, 119] width 305 height 31
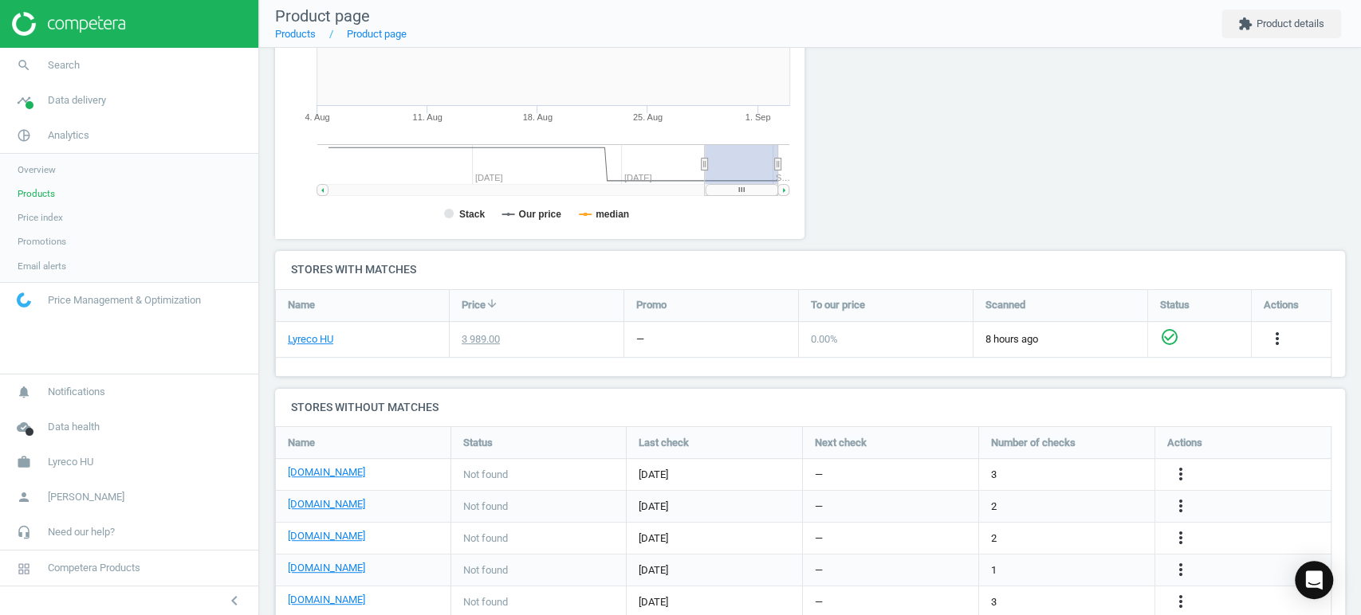
scroll to position [384, 0]
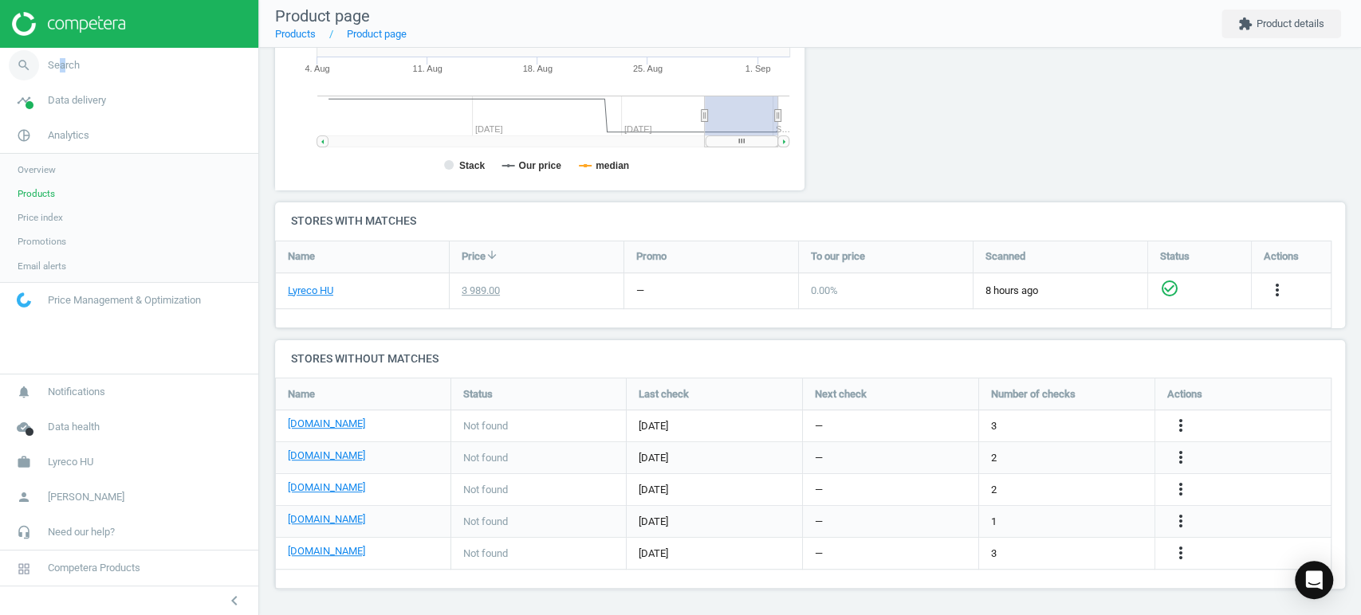
click at [61, 61] on span "Search" at bounding box center [64, 65] width 32 height 14
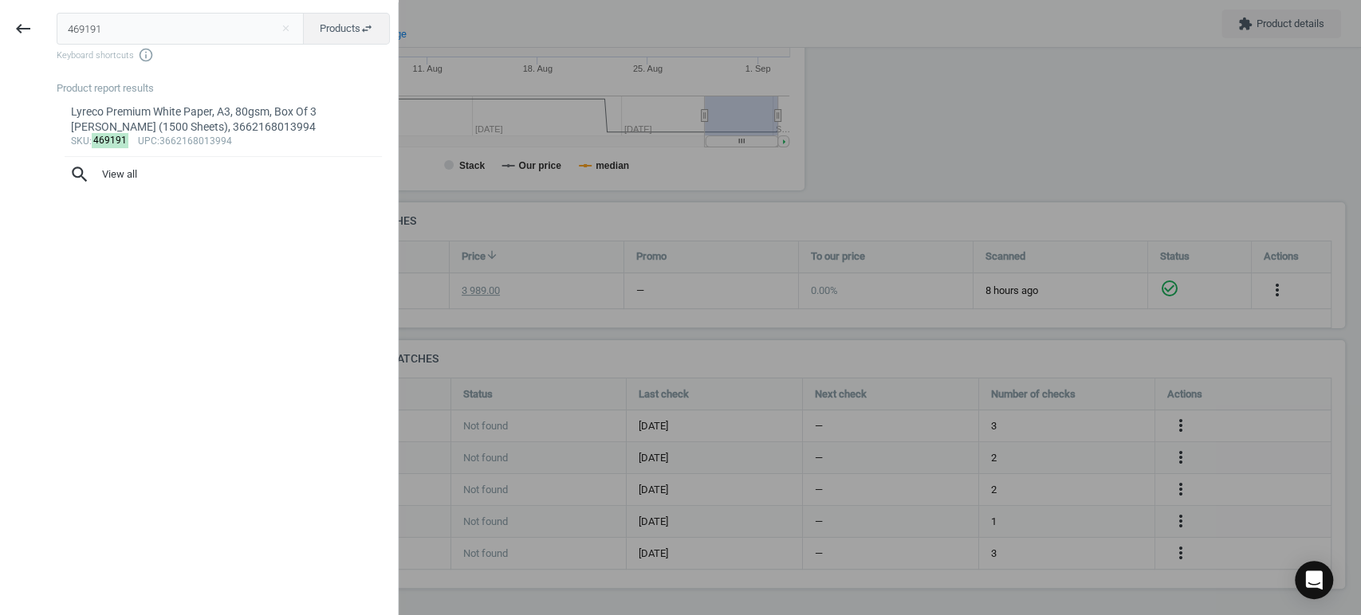
drag, startPoint x: 182, startPoint y: 31, endPoint x: 0, endPoint y: 18, distance: 182.2
click at [0, 18] on div "keyboard_backspace 469191 close Products swap_horiz Keyboard shortcuts info_out…" at bounding box center [199, 309] width 399 height 615
type input "234406"
click at [297, 126] on div "Lyreco Budget Copier Paper, A3, 80gsm, White, 500 sheets, 3662168001335" at bounding box center [223, 119] width 305 height 31
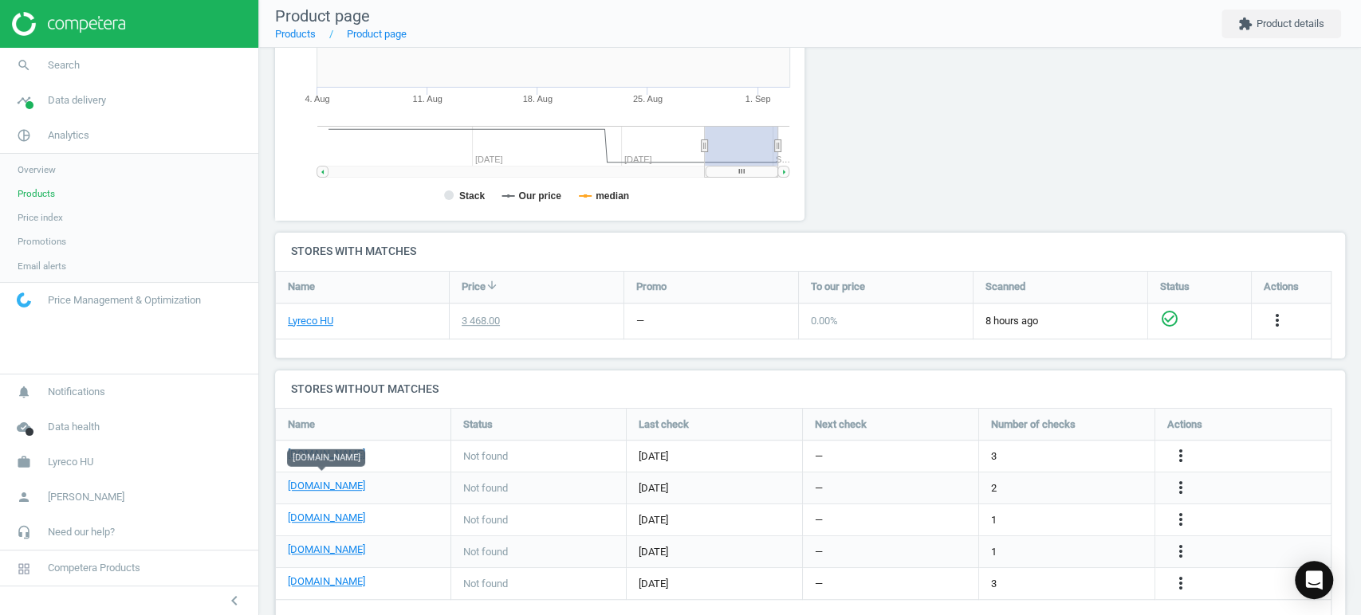
scroll to position [384, 0]
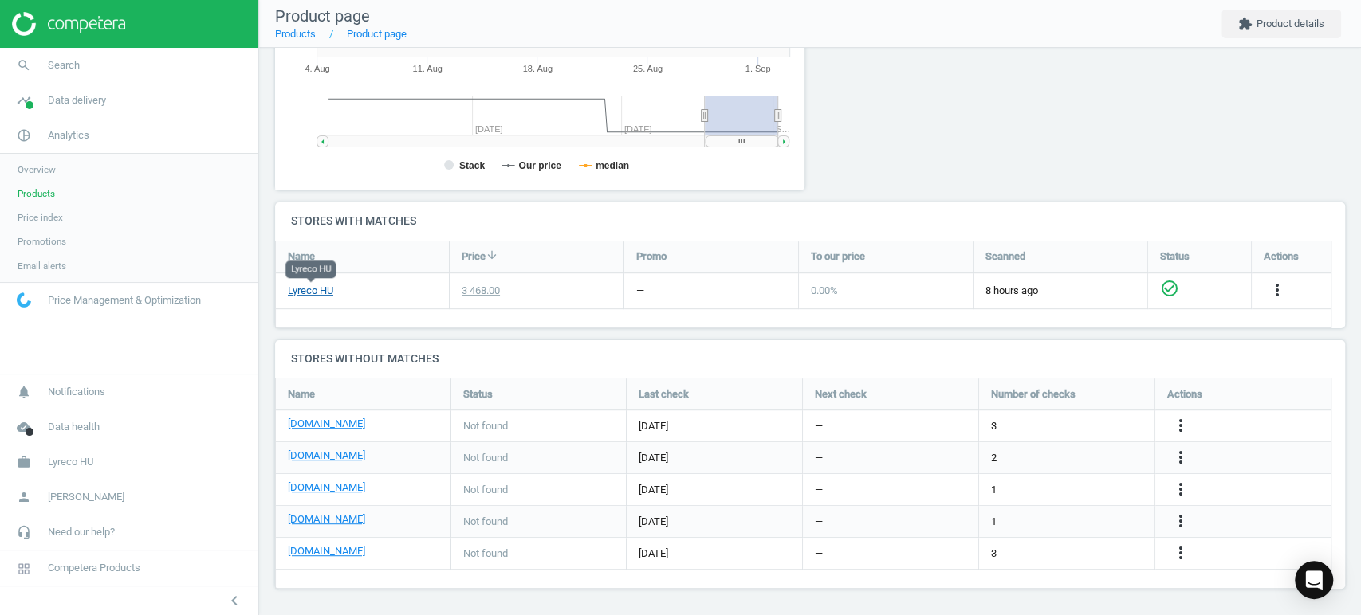
click at [313, 293] on link "Lyreco HU" at bounding box center [310, 291] width 45 height 14
click at [1179, 424] on icon "more_vert" at bounding box center [1180, 425] width 19 height 19
click at [1000, 426] on link "Edit URL/product option" at bounding box center [1055, 425] width 218 height 25
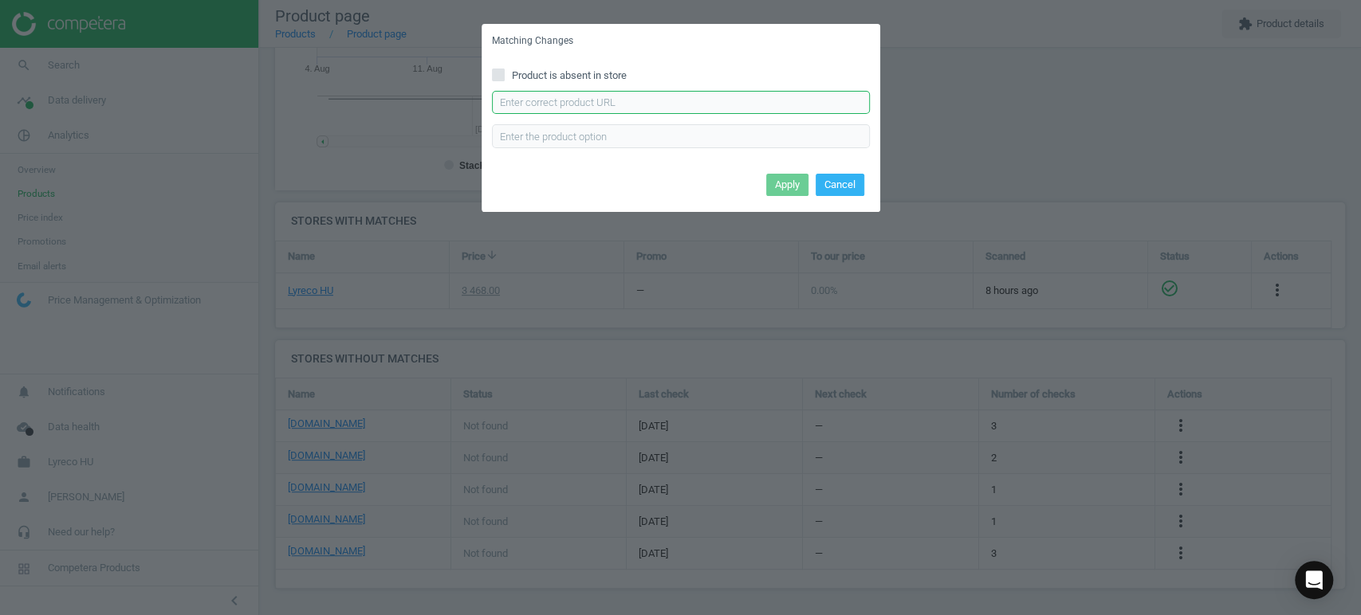
click at [636, 104] on input "text" at bounding box center [681, 103] width 378 height 24
paste input "[URL][DOMAIN_NAME]"
type input "[URL][DOMAIN_NAME]"
click at [787, 183] on button "Apply" at bounding box center [787, 185] width 42 height 22
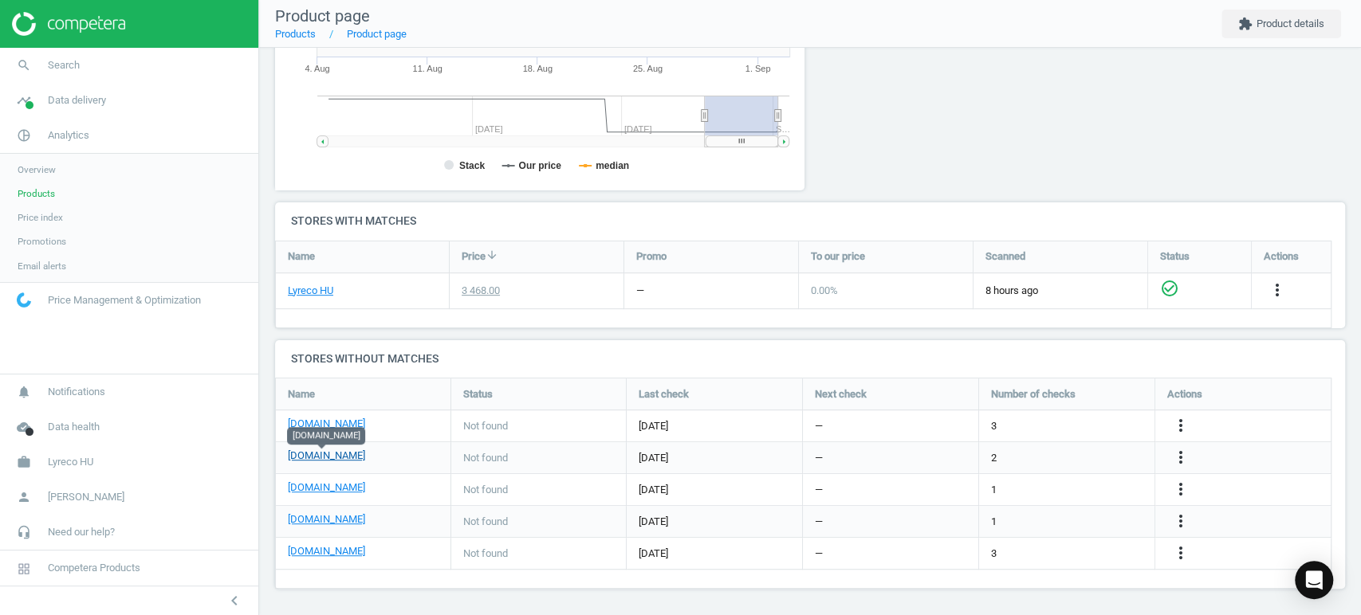
click at [336, 458] on link "[DOMAIN_NAME]" at bounding box center [326, 456] width 77 height 14
click at [1180, 456] on icon "more_vert" at bounding box center [1180, 457] width 19 height 19
click at [1019, 455] on link "Edit URL/product option" at bounding box center [1055, 457] width 218 height 25
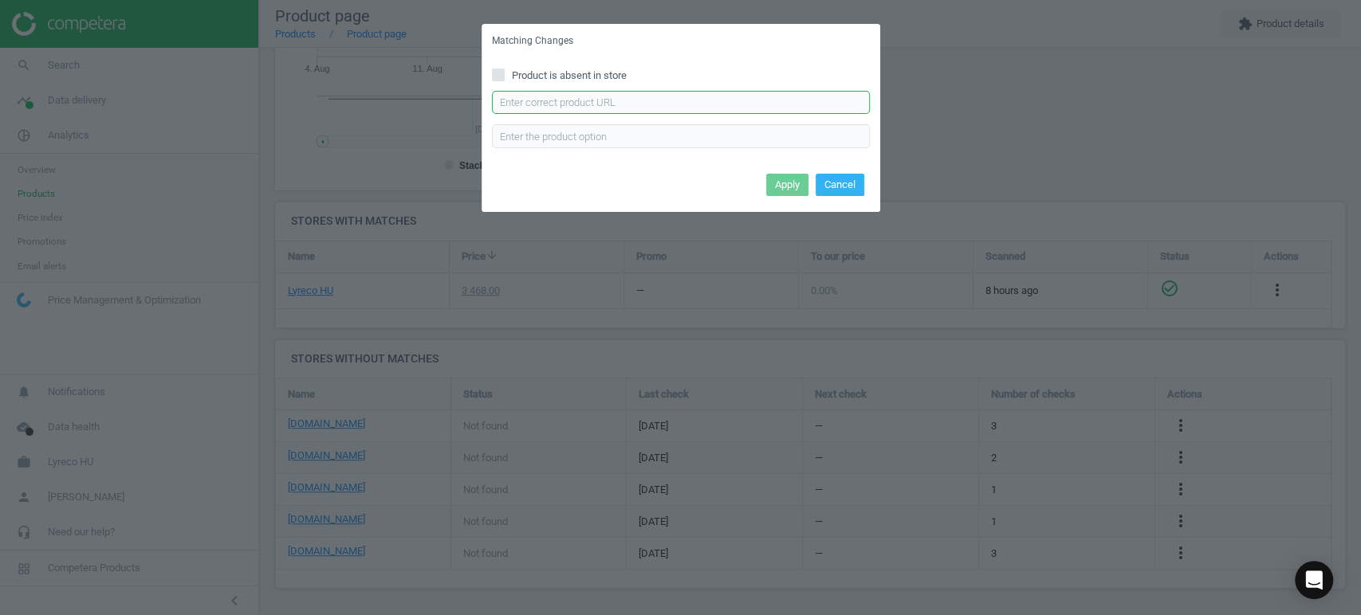
click at [601, 100] on input "text" at bounding box center [681, 103] width 378 height 24
paste input "[URL][DOMAIN_NAME]"
type input "[URL][DOMAIN_NAME]"
click at [788, 187] on button "Apply" at bounding box center [787, 185] width 42 height 22
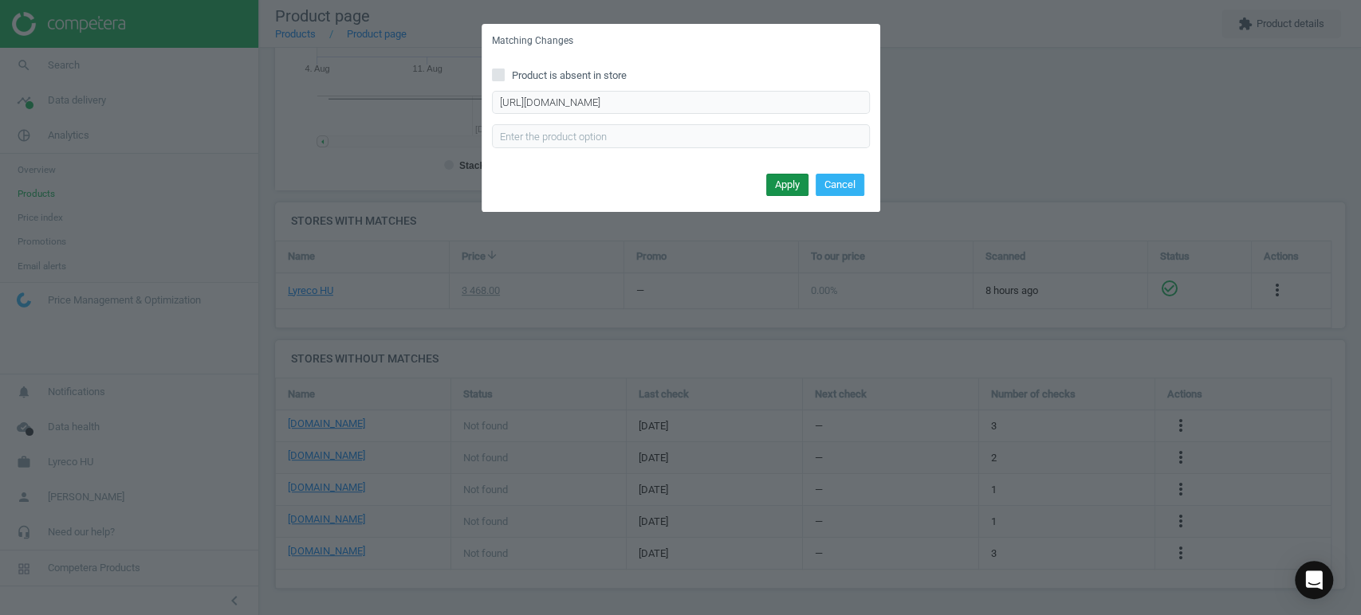
scroll to position [0, 0]
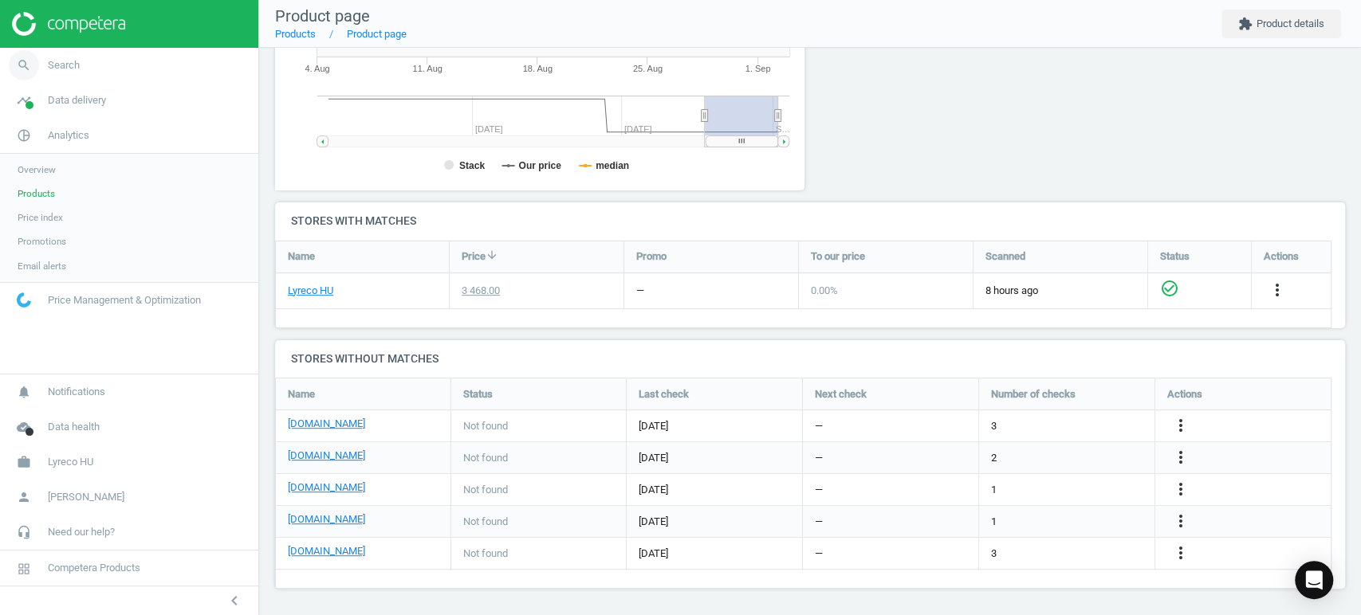
click at [60, 70] on span "Search" at bounding box center [64, 65] width 32 height 14
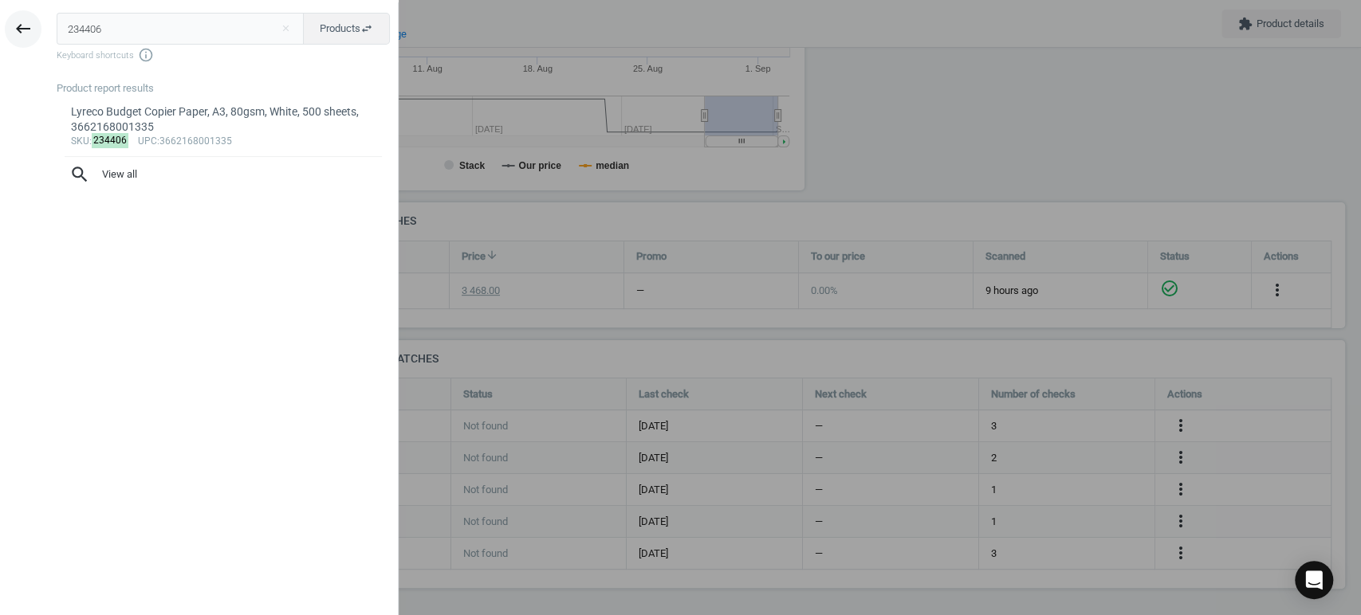
drag, startPoint x: 94, startPoint y: 22, endPoint x: 11, endPoint y: 18, distance: 83.0
click at [11, 18] on div "keyboard_backspace 234406 close Products swap_horiz Keyboard shortcuts info_out…" at bounding box center [199, 309] width 399 height 615
type input "11246628"
click at [193, 113] on div "BX100 [PERSON_NAME] POUCH A4 100MI, [CREDIT_CARD_NUMBER]" at bounding box center [223, 119] width 305 height 31
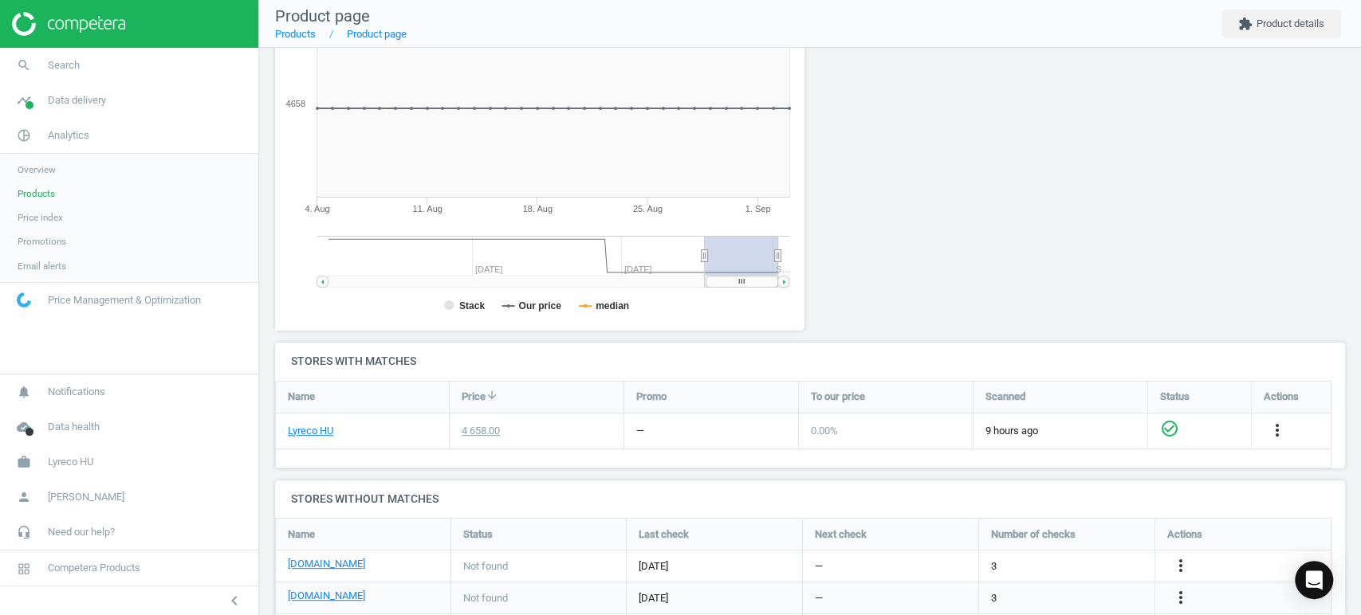
scroll to position [352, 0]
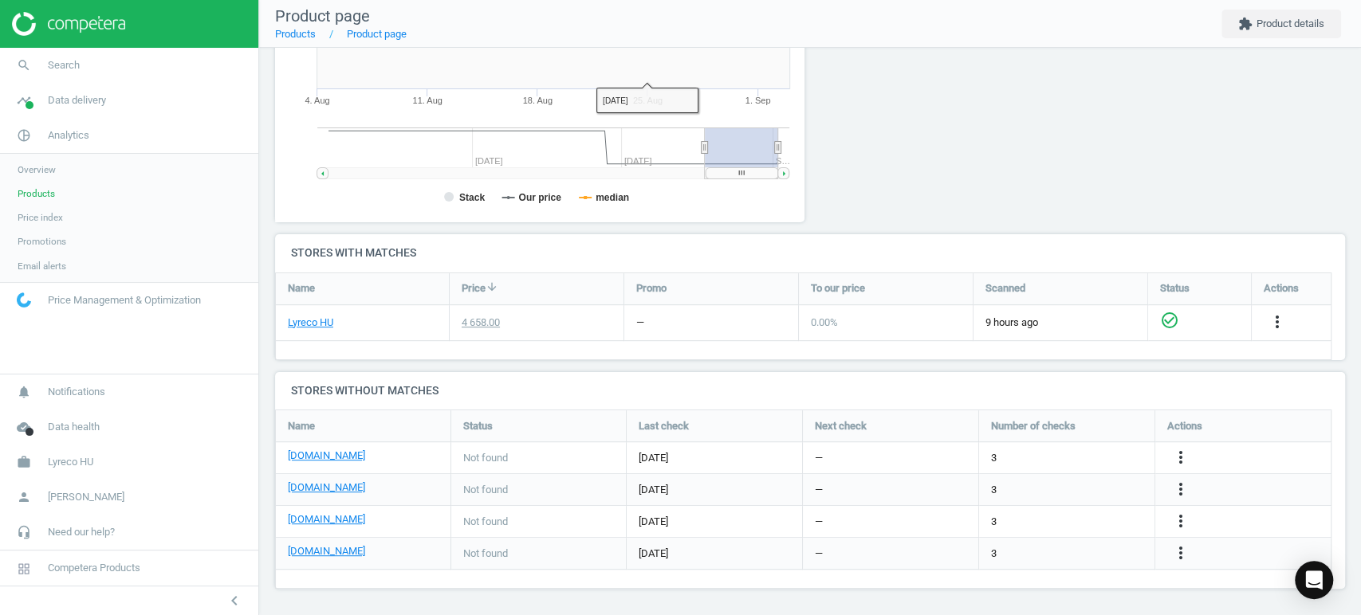
drag, startPoint x: 974, startPoint y: 147, endPoint x: 936, endPoint y: 139, distance: 39.1
click at [974, 147] on div at bounding box center [945, 49] width 270 height 369
click at [71, 65] on span "Search" at bounding box center [64, 65] width 32 height 14
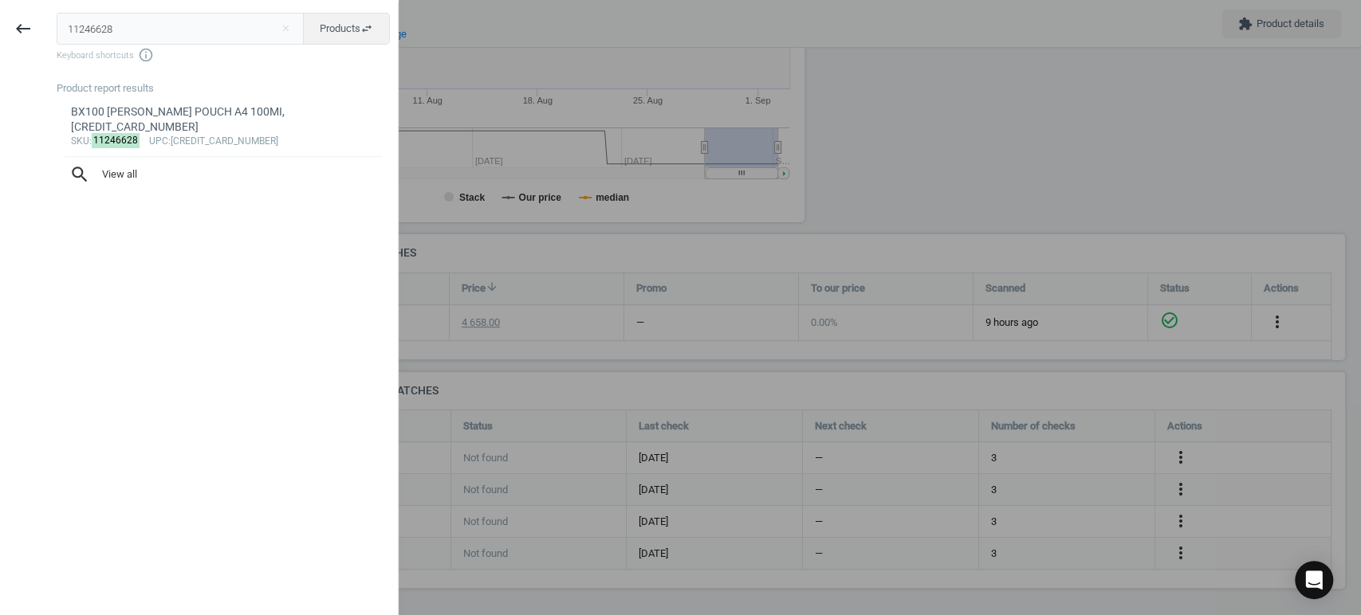
drag, startPoint x: 123, startPoint y: 26, endPoint x: 0, endPoint y: 29, distance: 122.8
click at [0, 29] on div "keyboard_backspace 11246628 close Products swap_horiz Keyboard shortcuts info_o…" at bounding box center [199, 309] width 399 height 615
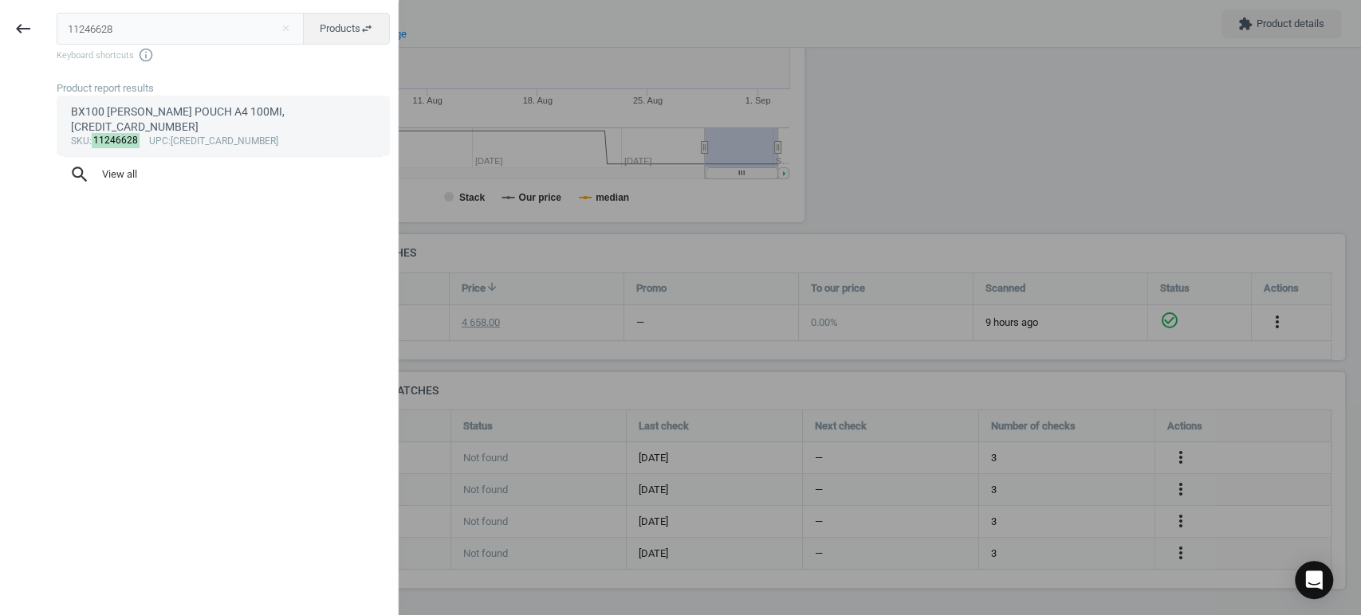
click at [185, 108] on div "BX100 [PERSON_NAME] POUCH A4 100MI, [CREDIT_CARD_NUMBER]" at bounding box center [223, 119] width 305 height 31
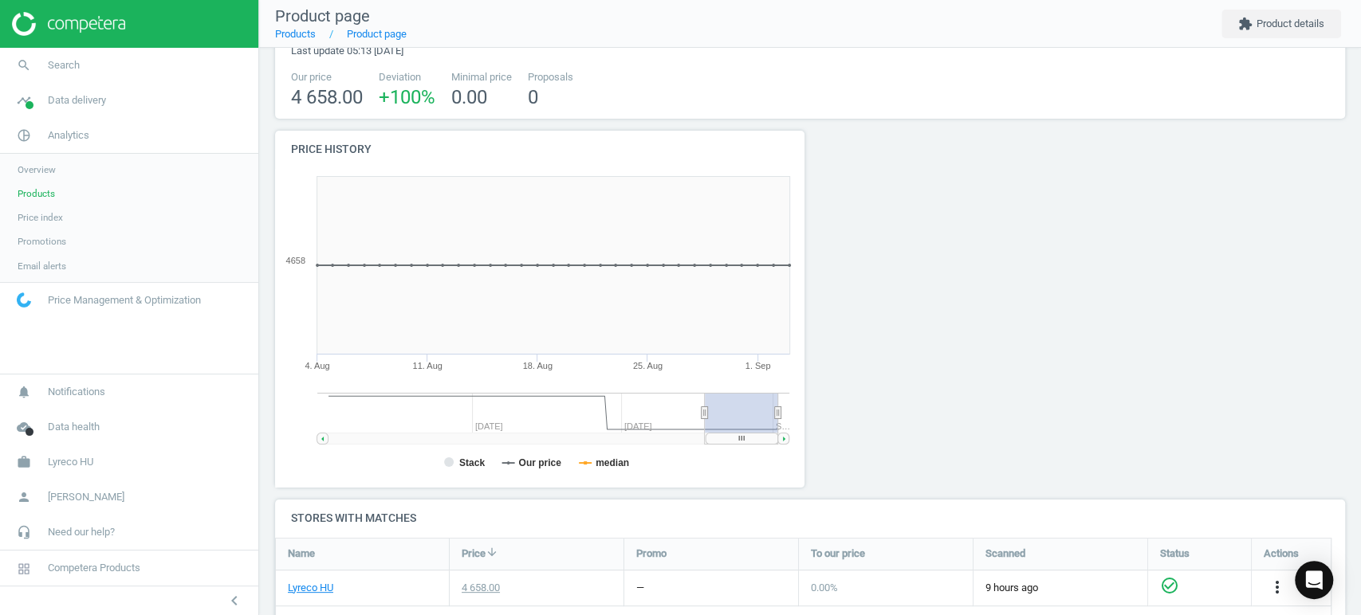
scroll to position [0, 0]
